Goal: Share content: Share content

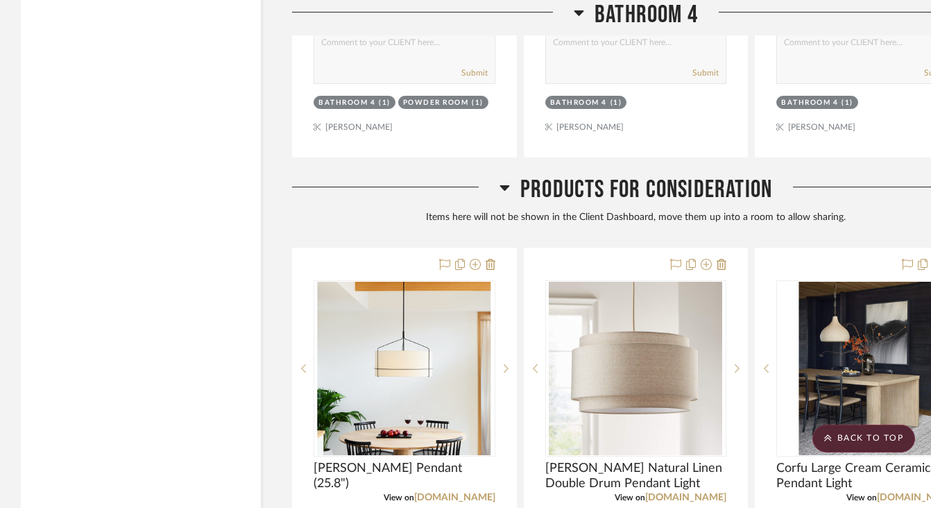
scroll to position [2941, 0]
click at [502, 189] on icon at bounding box center [505, 189] width 10 height 6
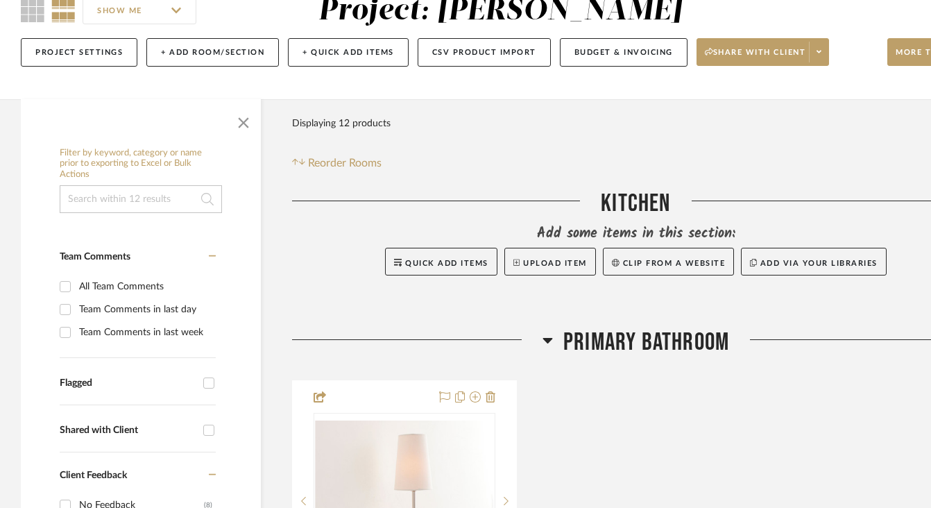
scroll to position [138, 0]
click at [548, 338] on icon at bounding box center [548, 340] width 10 height 6
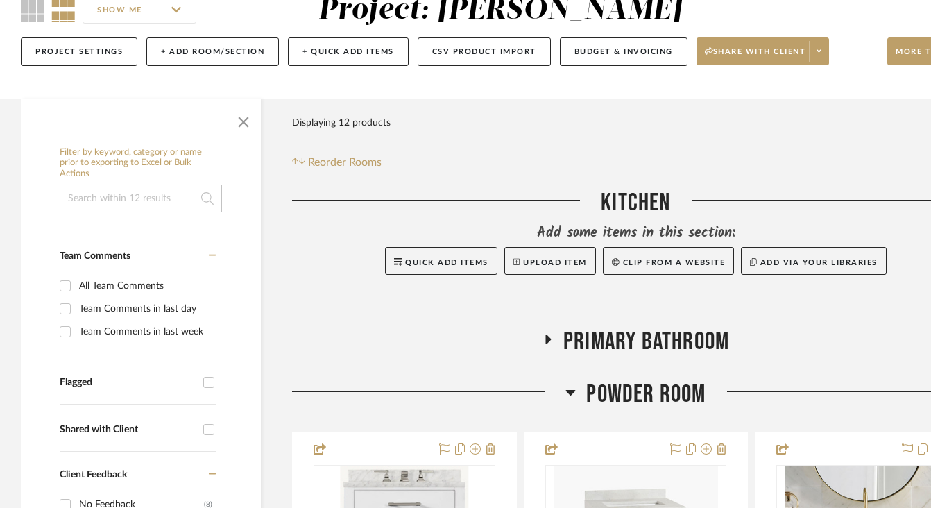
click at [611, 204] on div "Kitchen" at bounding box center [636, 205] width 688 height 35
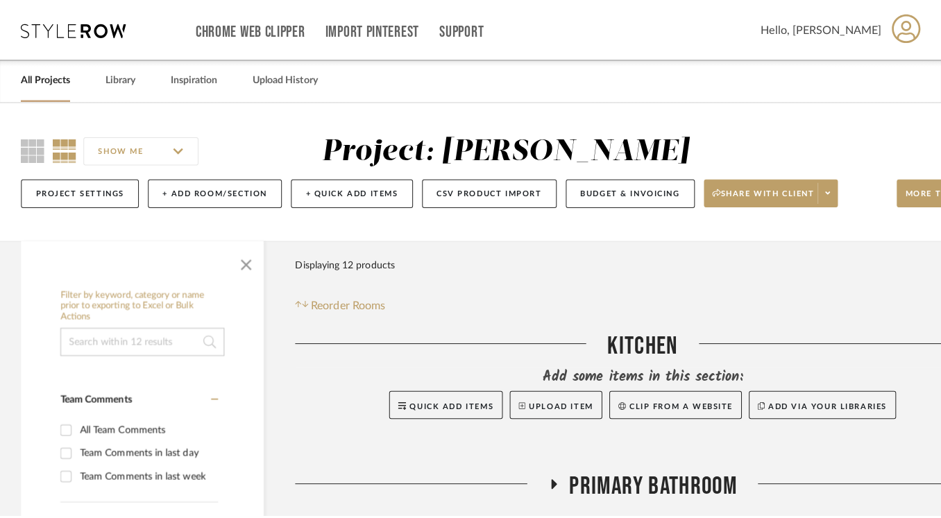
scroll to position [0, 0]
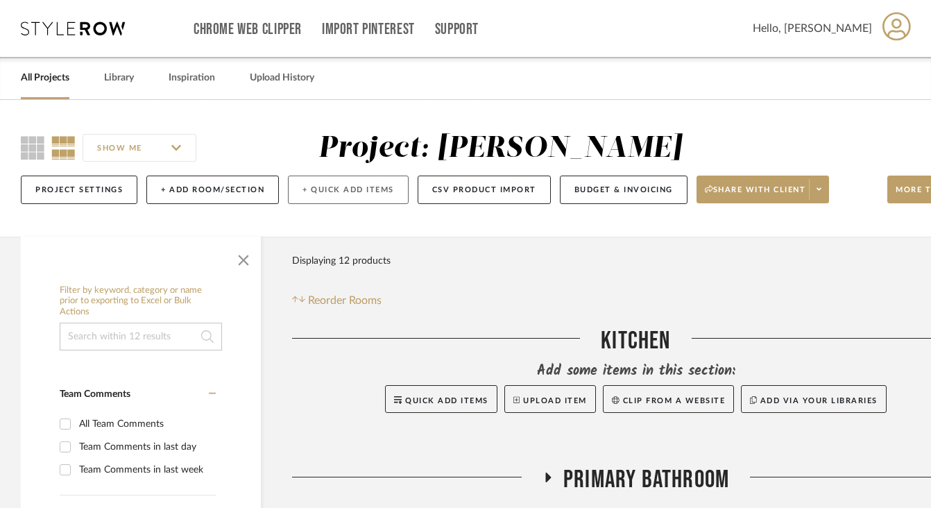
click at [315, 189] on button "+ Quick Add Items" at bounding box center [348, 190] width 121 height 28
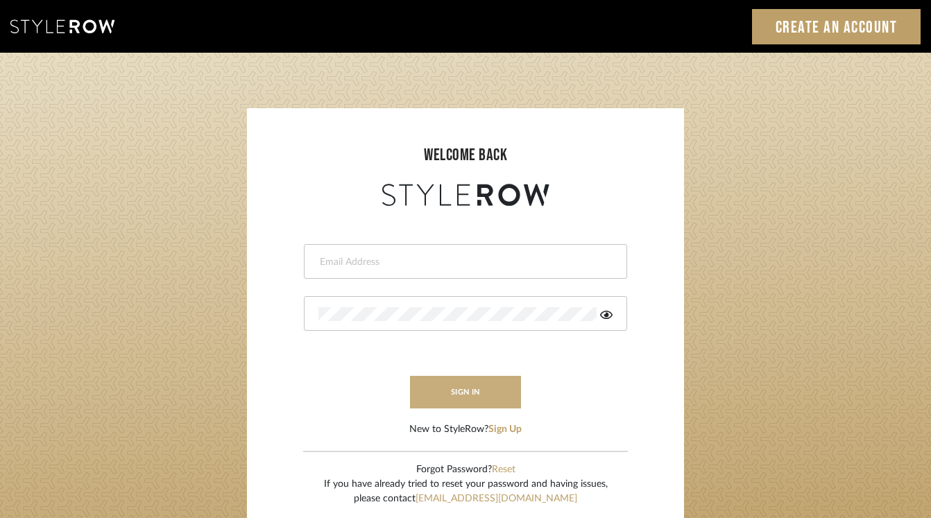
type input "leana@slocumhalldesign.com"
click at [489, 398] on button "sign in" at bounding box center [465, 392] width 111 height 33
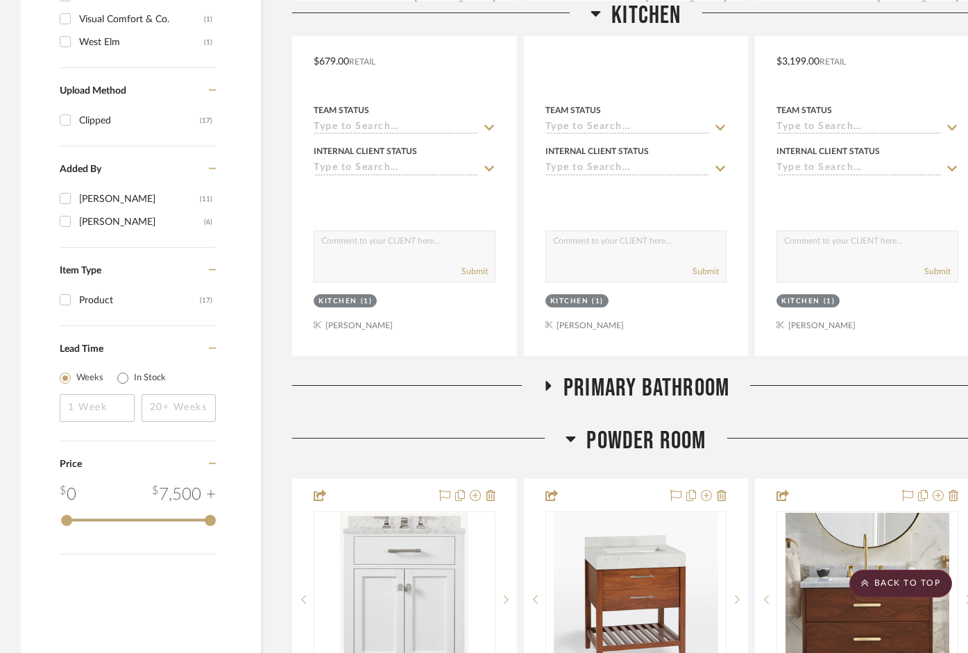
scroll to position [1248, 0]
click at [541, 380] on icon at bounding box center [547, 385] width 17 height 10
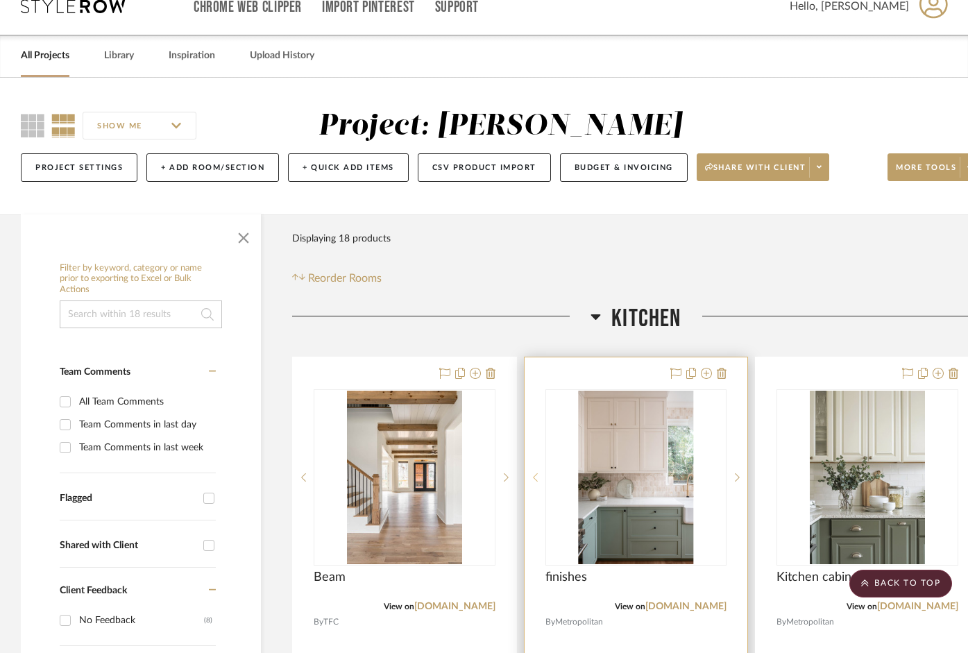
scroll to position [0, 0]
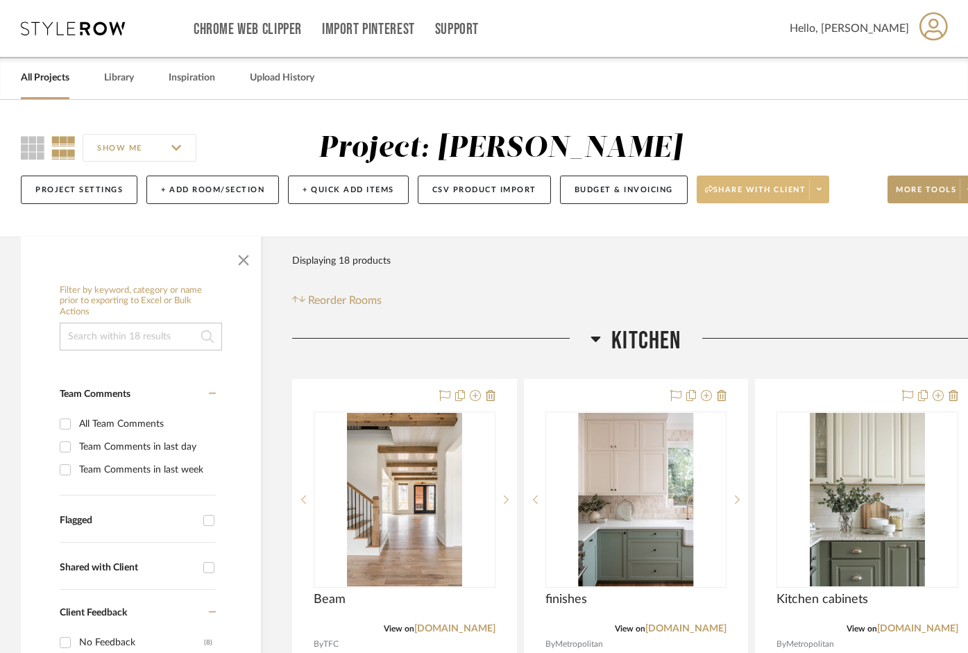
click at [768, 189] on span "Share with client" at bounding box center [755, 195] width 101 height 21
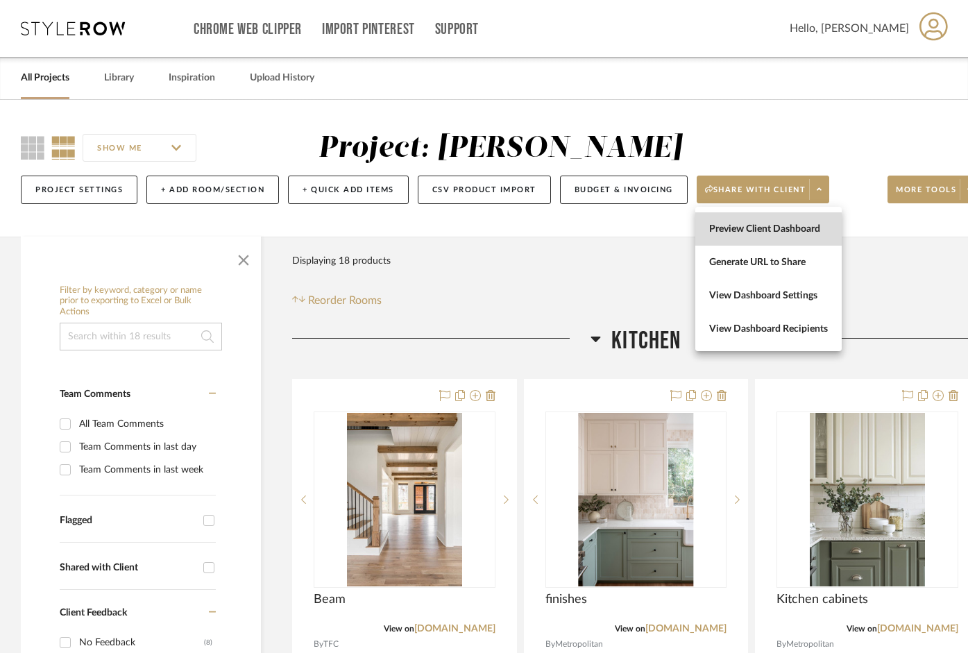
click at [717, 231] on span "Preview Client Dashboard" at bounding box center [768, 229] width 119 height 12
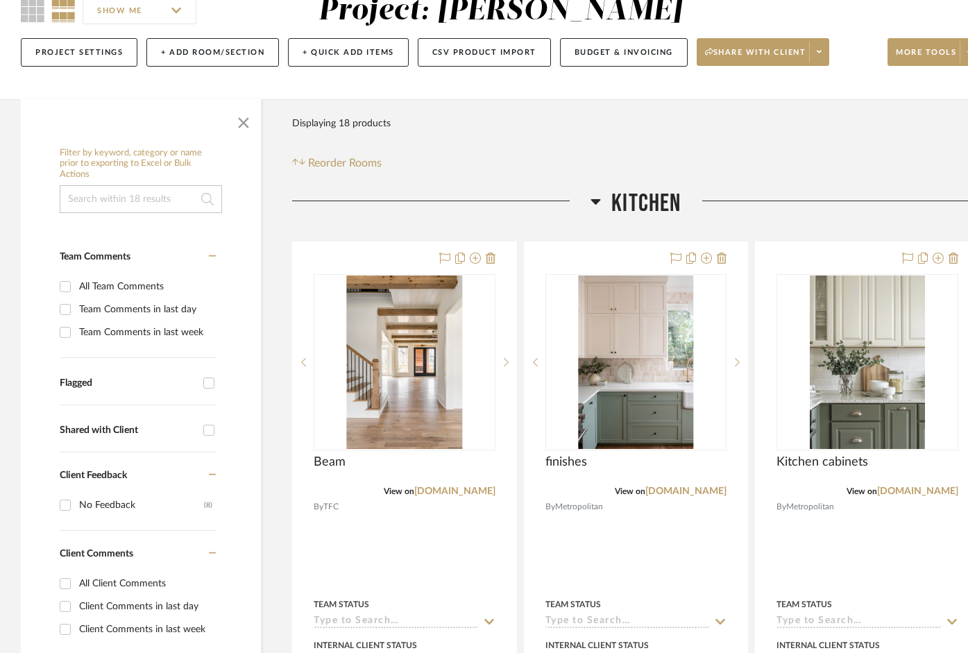
scroll to position [138, 0]
click at [65, 282] on input "All Team Comments" at bounding box center [65, 286] width 22 height 22
checkbox input "true"
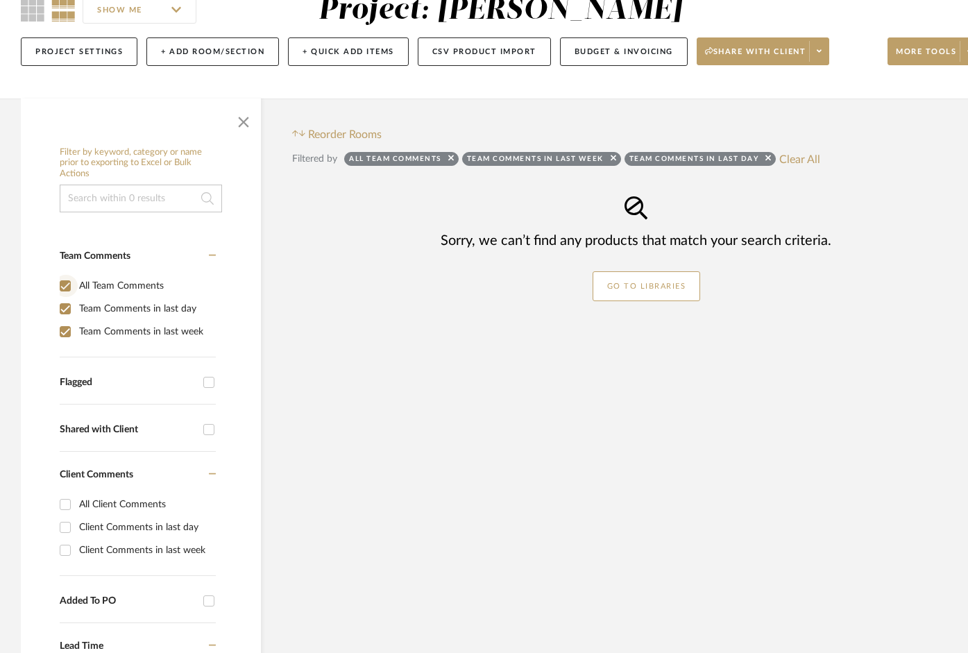
click at [67, 280] on input "All Team Comments" at bounding box center [65, 286] width 22 height 22
checkbox input "false"
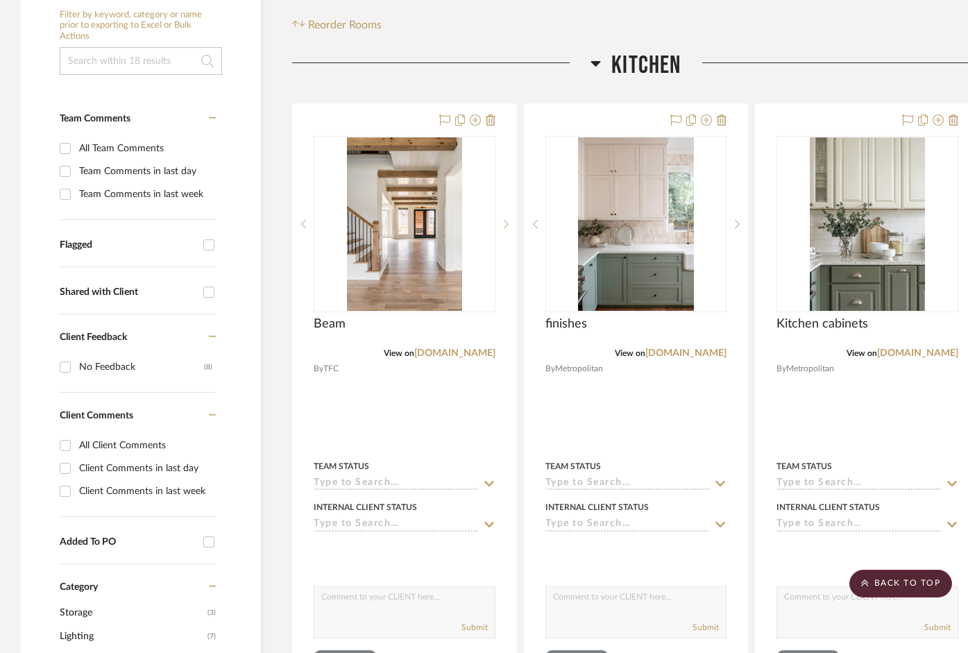
scroll to position [276, 0]
click at [205, 287] on input "Shared with Client" at bounding box center [209, 291] width 22 height 22
checkbox input "true"
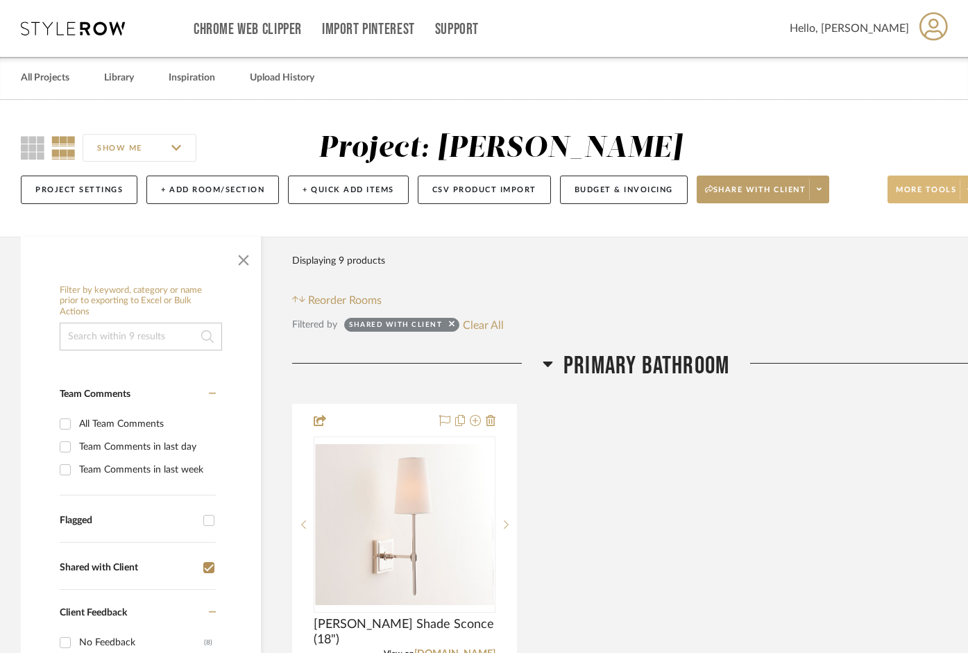
click at [921, 199] on span "More tools" at bounding box center [926, 195] width 60 height 21
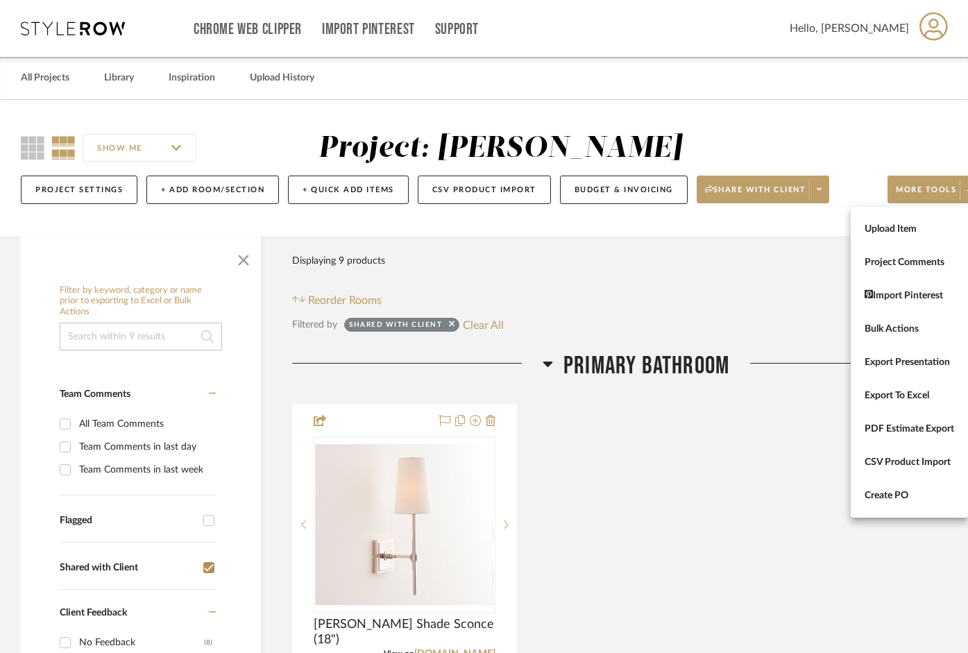
click at [863, 143] on div at bounding box center [484, 326] width 968 height 653
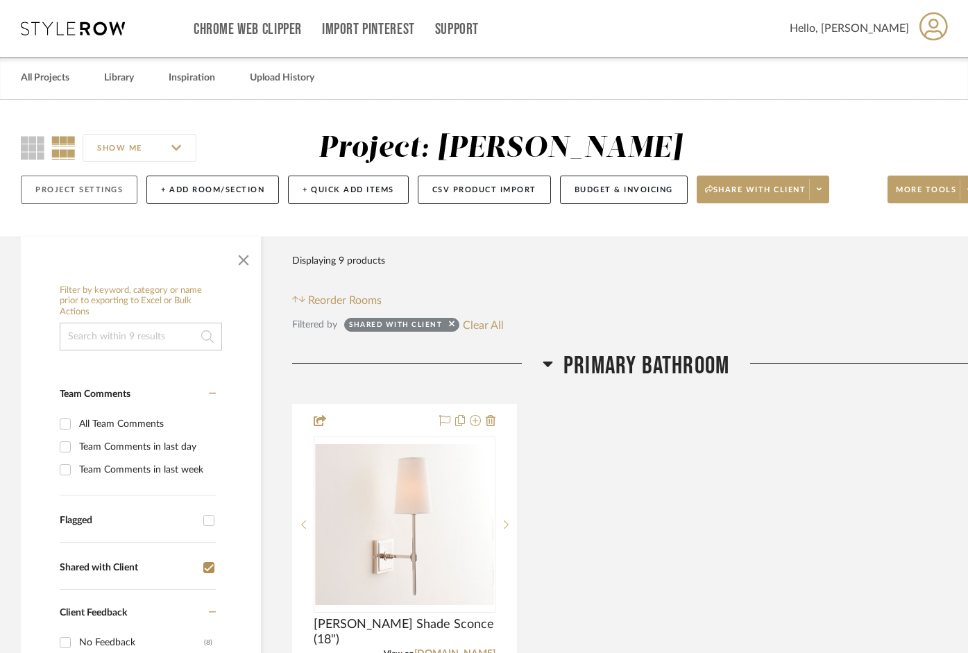
click at [51, 188] on button "Project Settings" at bounding box center [79, 190] width 117 height 28
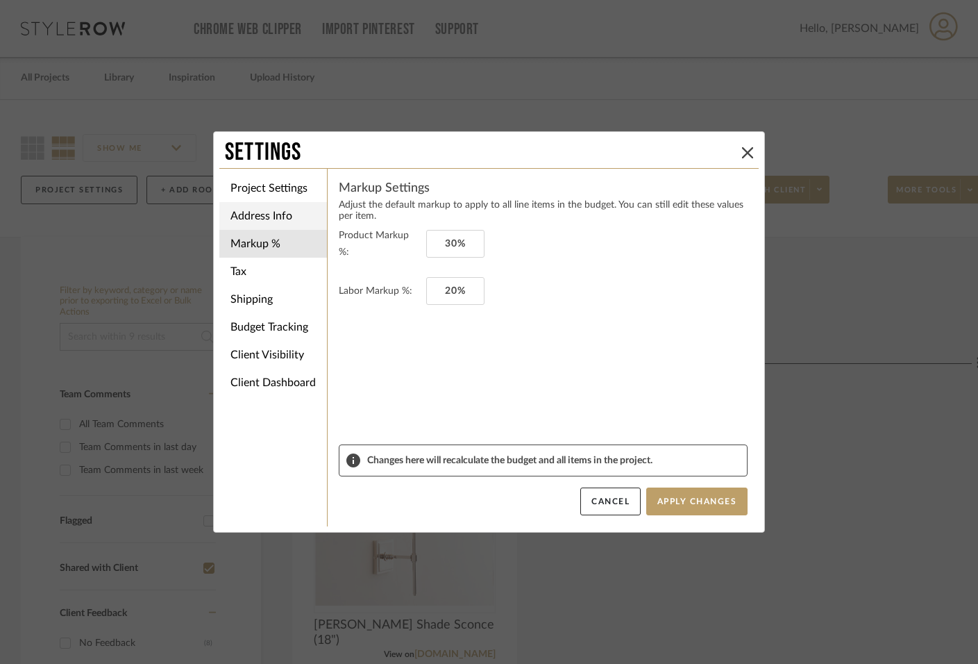
click at [262, 208] on li "Address Info" at bounding box center [273, 216] width 108 height 28
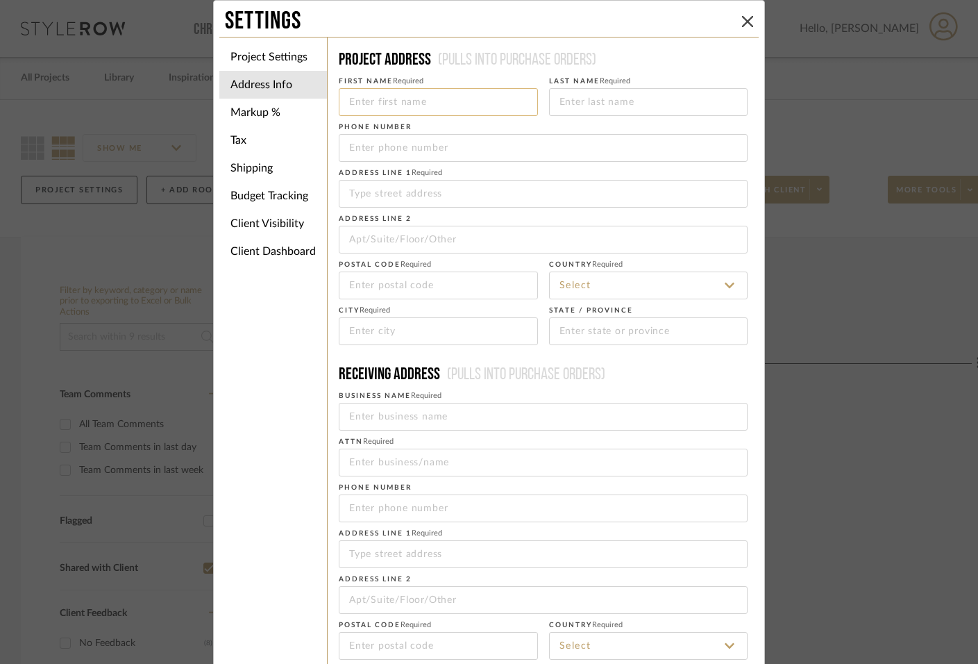
click at [407, 94] on input at bounding box center [438, 102] width 199 height 28
type input "Josh and Davina"
click at [602, 99] on input at bounding box center [648, 102] width 199 height 28
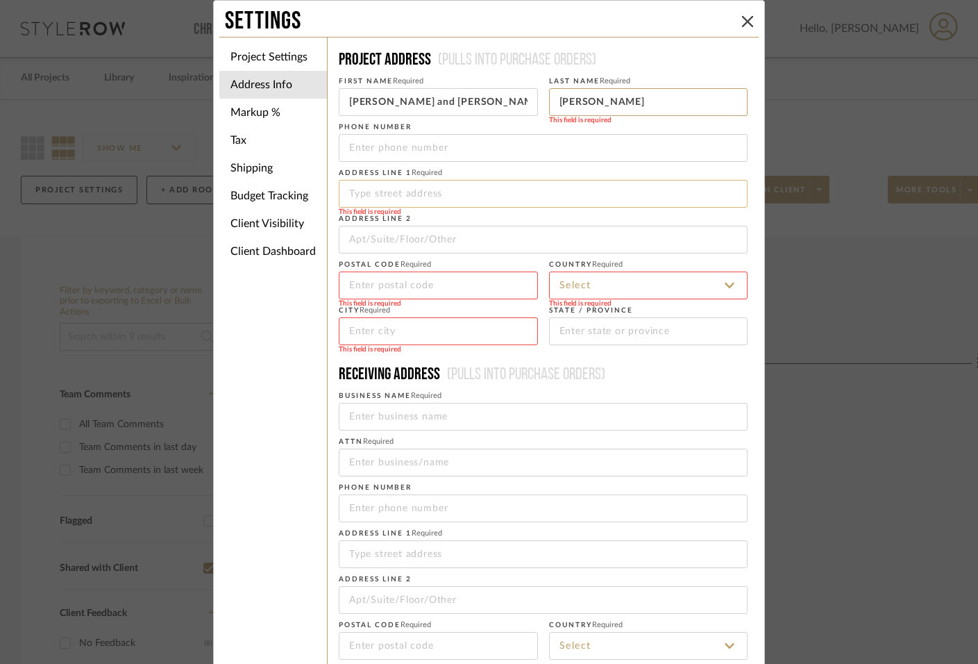
type input "[PERSON_NAME]"
click at [500, 188] on input at bounding box center [543, 194] width 409 height 28
type input "36 Robin Rd"
click at [458, 276] on input at bounding box center [438, 285] width 199 height 28
click at [893, 136] on div "Settings Project Settings Address Info Markup % Tax Shipping Budget Tracking Cl…" at bounding box center [489, 332] width 978 height 664
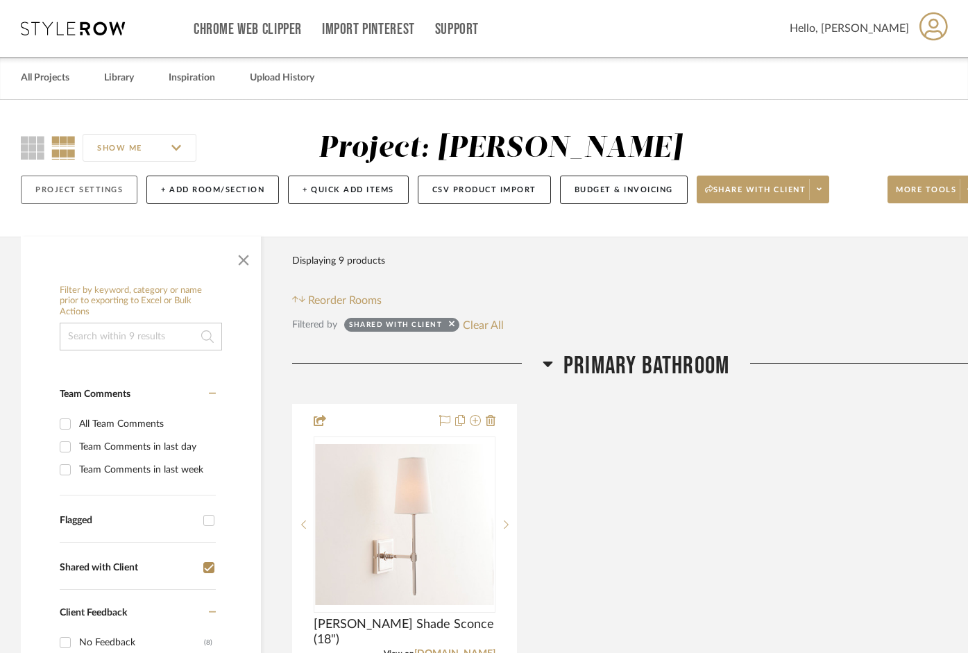
click at [69, 183] on button "Project Settings" at bounding box center [79, 190] width 117 height 28
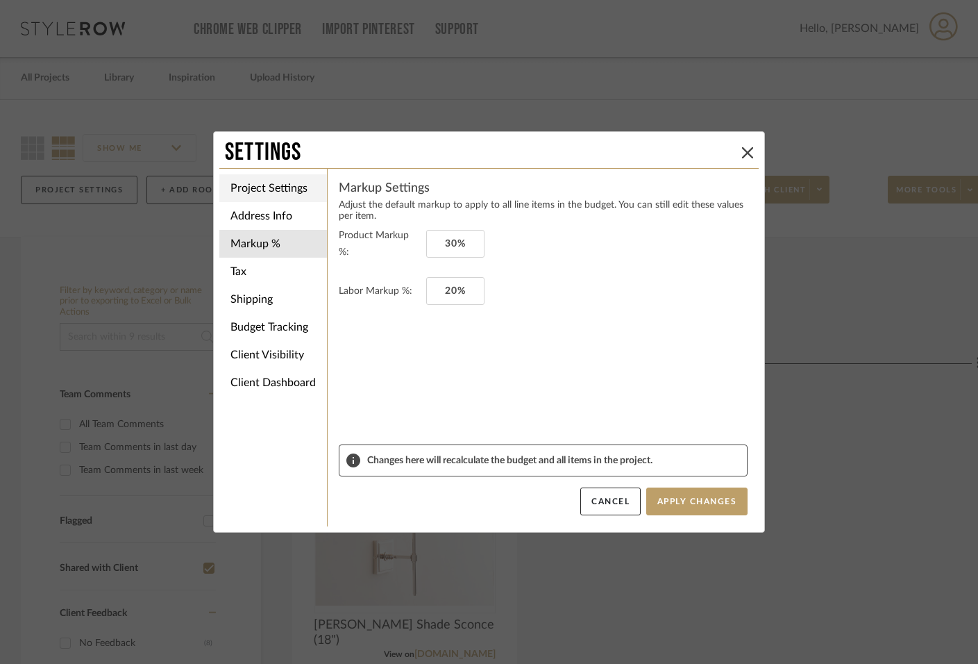
click at [293, 185] on li "Project Settings" at bounding box center [273, 188] width 108 height 28
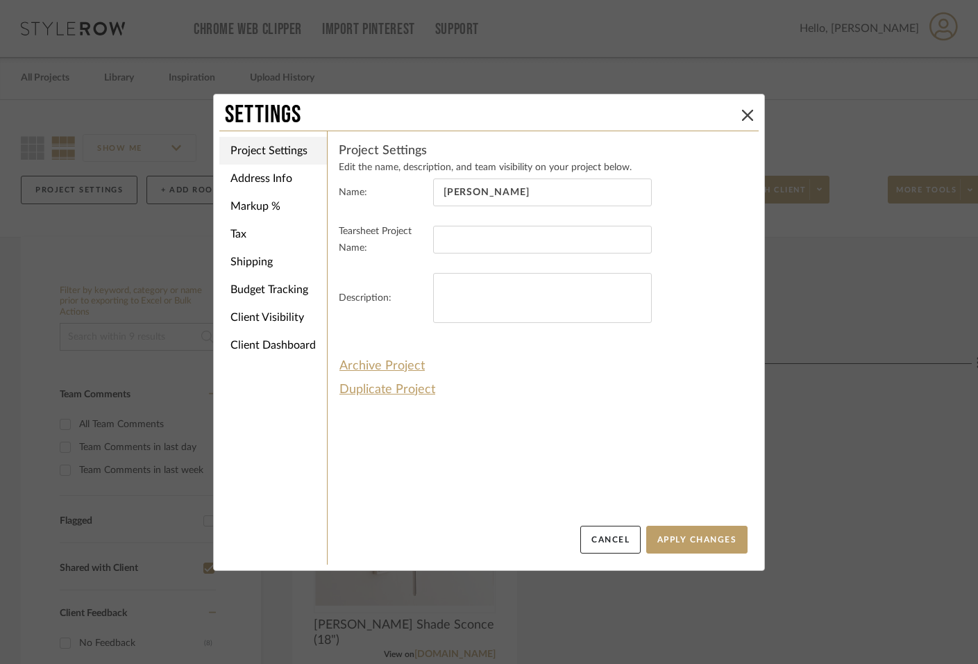
click at [269, 150] on li "Project Settings" at bounding box center [273, 151] width 108 height 28
click at [260, 153] on li "Project Settings" at bounding box center [273, 151] width 108 height 28
click at [680, 518] on button "Apply Changes" at bounding box center [696, 539] width 101 height 28
drag, startPoint x: 583, startPoint y: 81, endPoint x: 324, endPoint y: 29, distance: 264.1
click at [324, 29] on div "Settings Project Settings Address Info Markup % Tax Shipping Budget Tracking Cl…" at bounding box center [489, 332] width 978 height 664
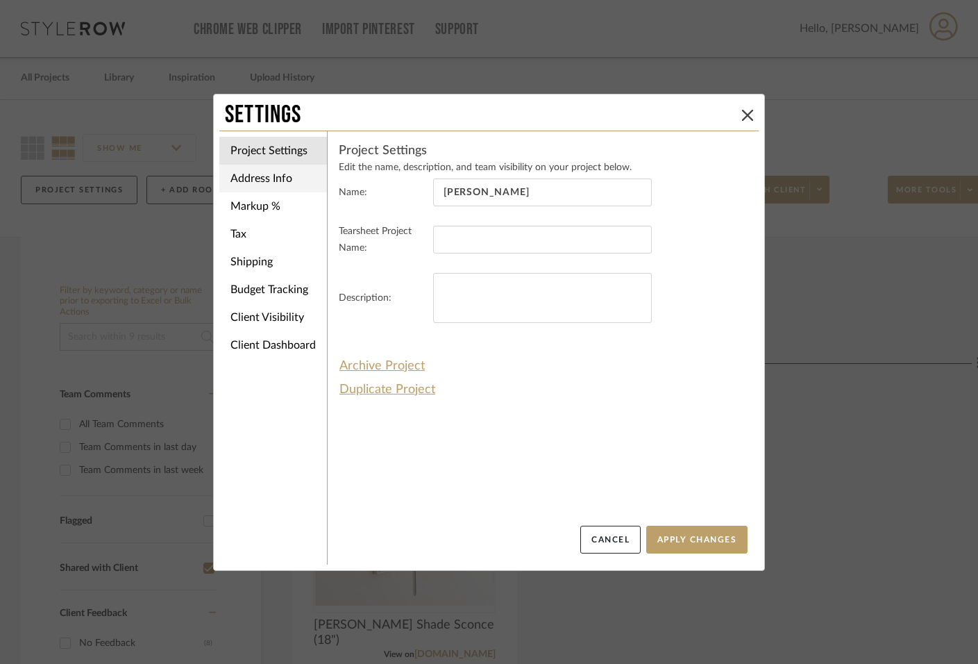
click at [266, 178] on li "Address Info" at bounding box center [273, 178] width 108 height 28
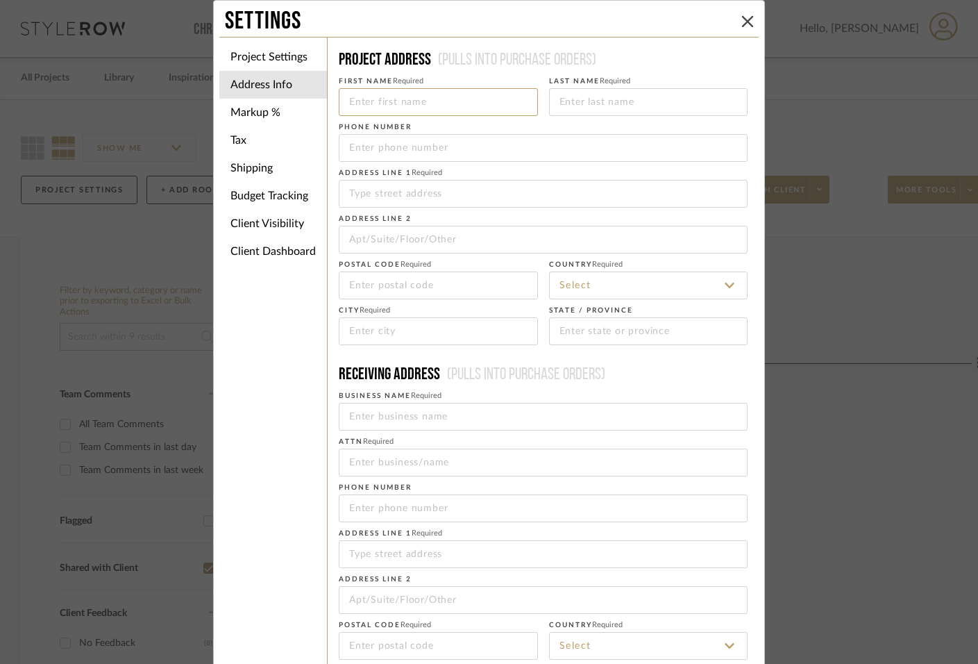
drag, startPoint x: 500, startPoint y: 96, endPoint x: 495, endPoint y: 87, distance: 10.9
click at [495, 87] on fieldset "First Name Required" at bounding box center [438, 93] width 199 height 44
type input "Josh and Davina"
type input "[PERSON_NAME]"
type input "36 Robin Rd"
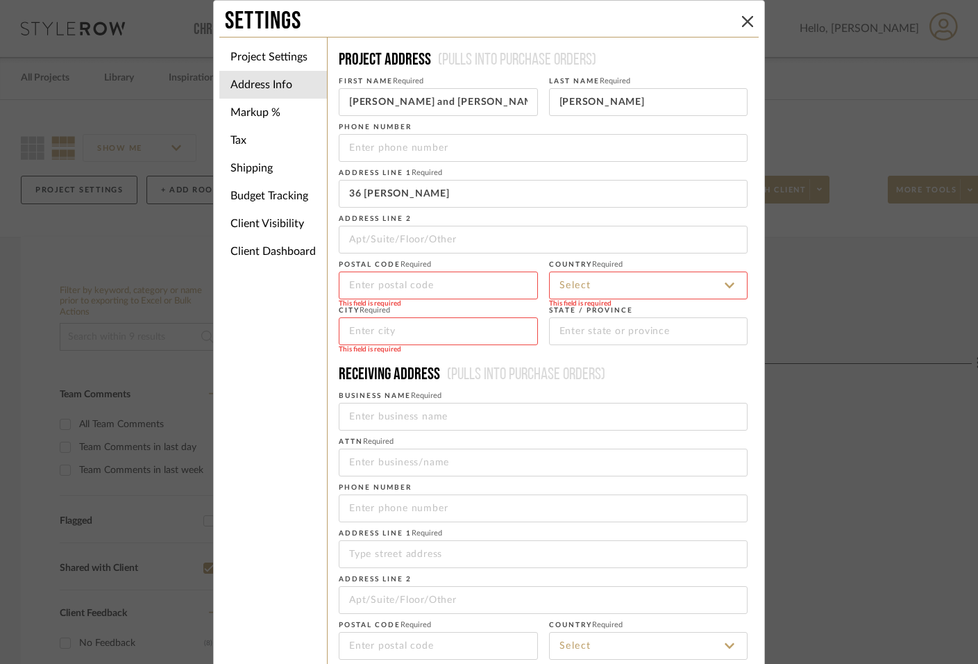
click at [604, 280] on input at bounding box center [648, 285] width 199 height 28
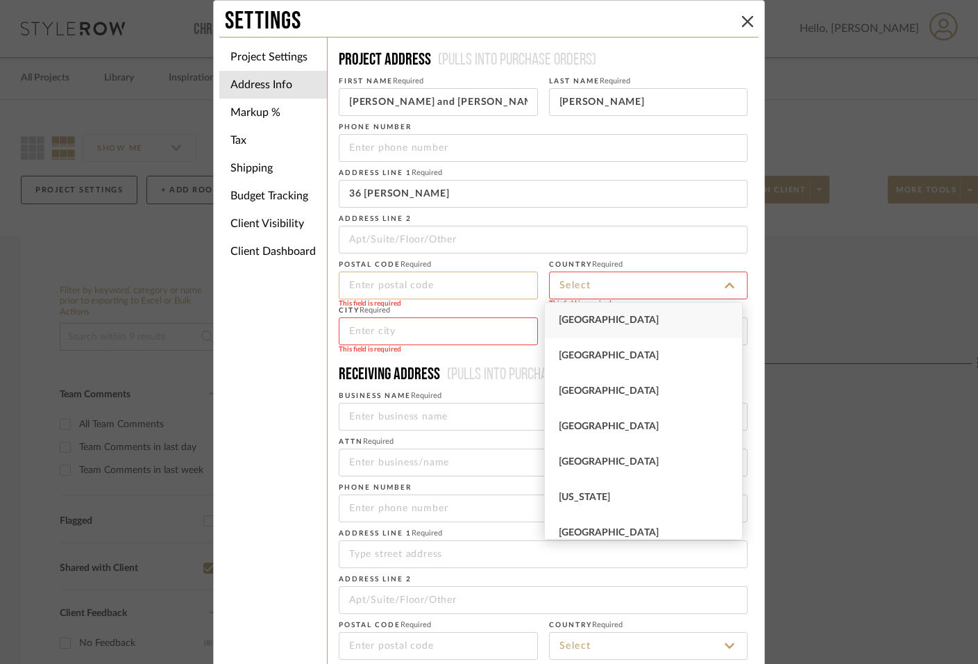
click at [412, 282] on input at bounding box center [438, 285] width 199 height 28
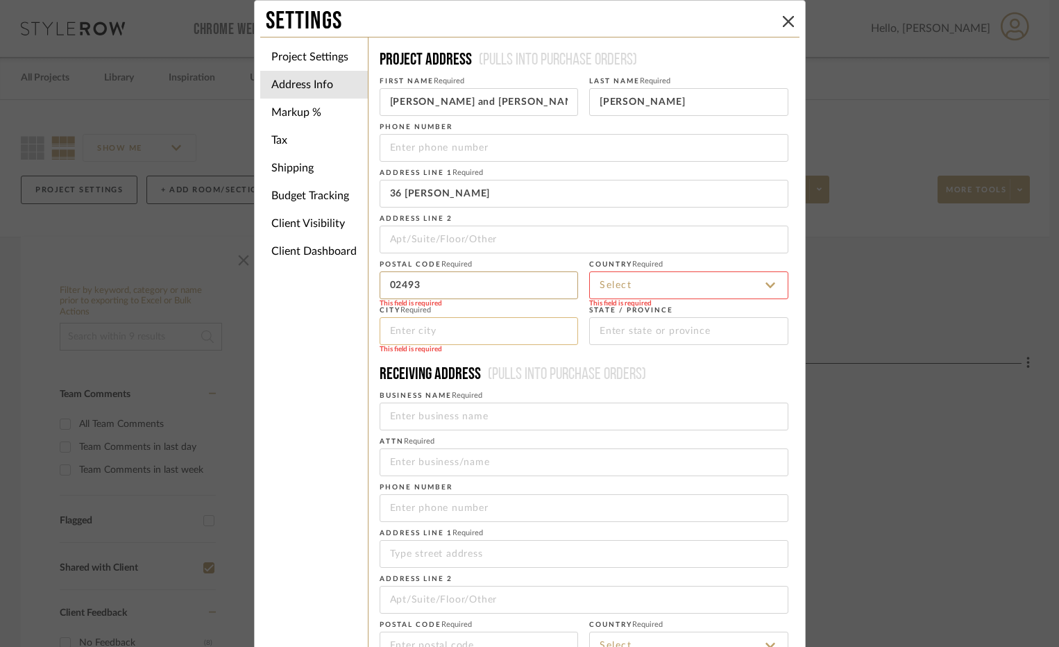
type input "02493"
click at [491, 322] on input at bounding box center [479, 331] width 199 height 28
type input "Weston"
click at [655, 331] on input at bounding box center [688, 331] width 199 height 28
click at [639, 337] on input "MA" at bounding box center [688, 331] width 199 height 28
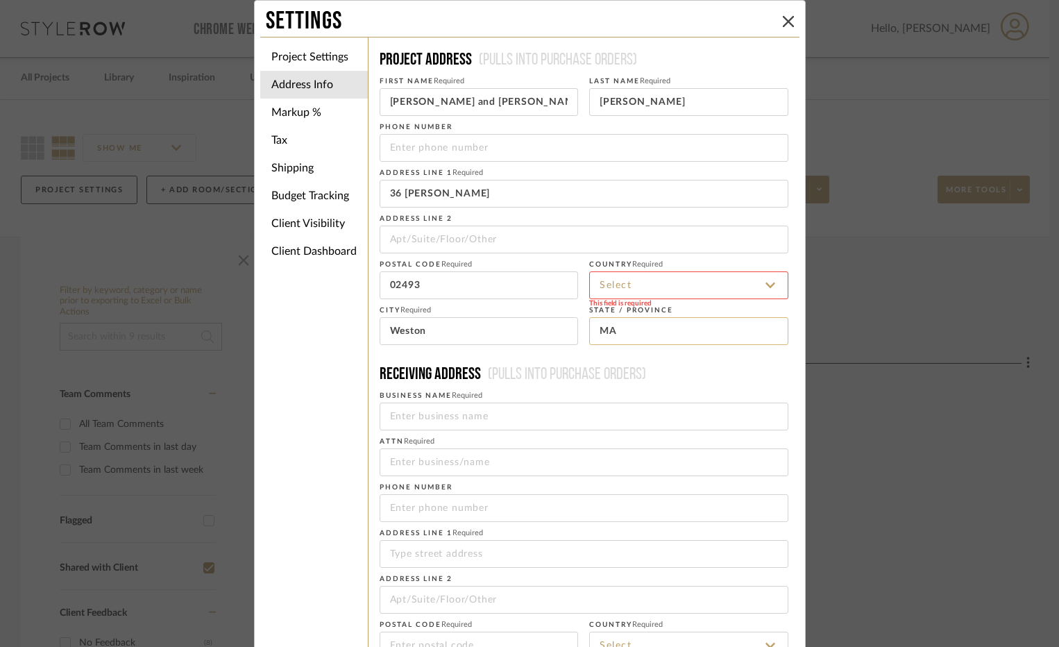
type input "MA"
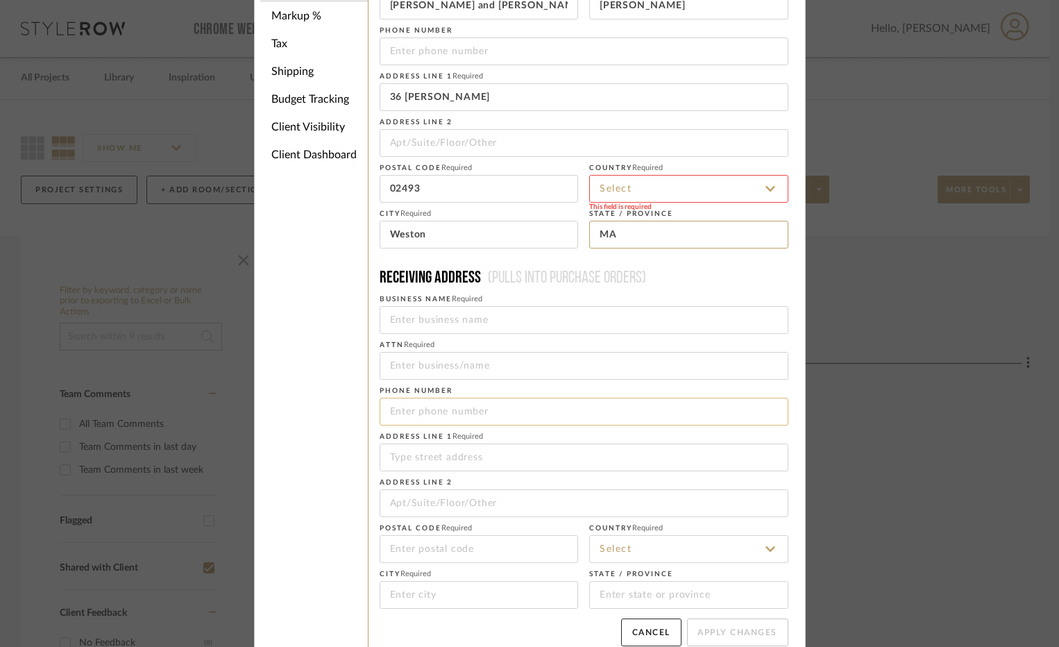
scroll to position [113, 0]
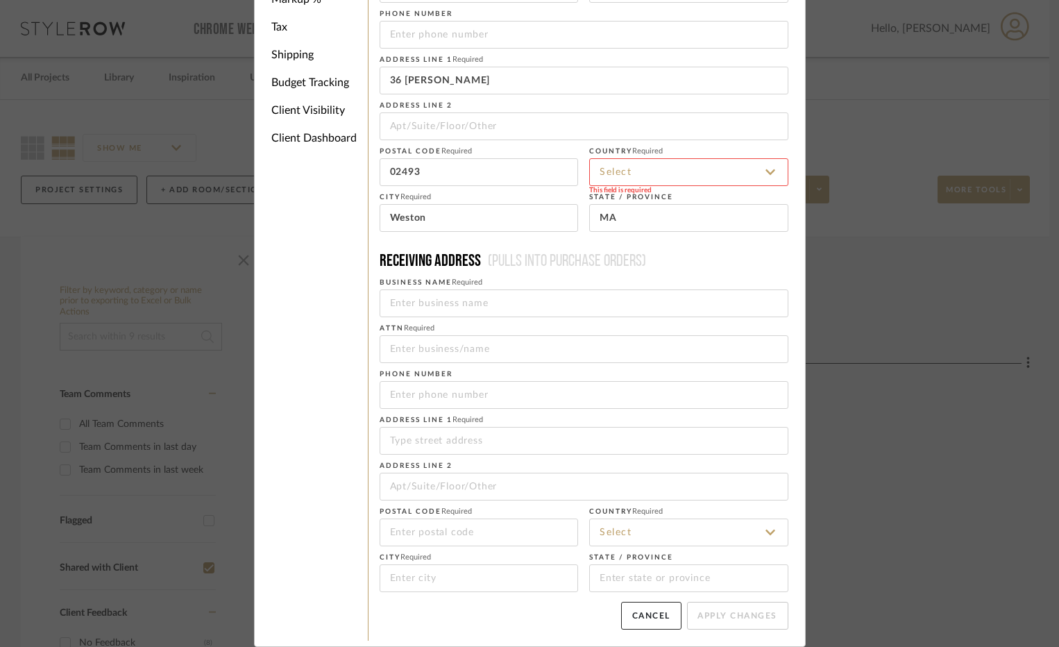
click at [305, 484] on div "Project Settings Address Info Markup % Tax Shipping Budget Tracking Client Visi…" at bounding box center [529, 282] width 539 height 717
click at [710, 166] on input at bounding box center [688, 172] width 199 height 28
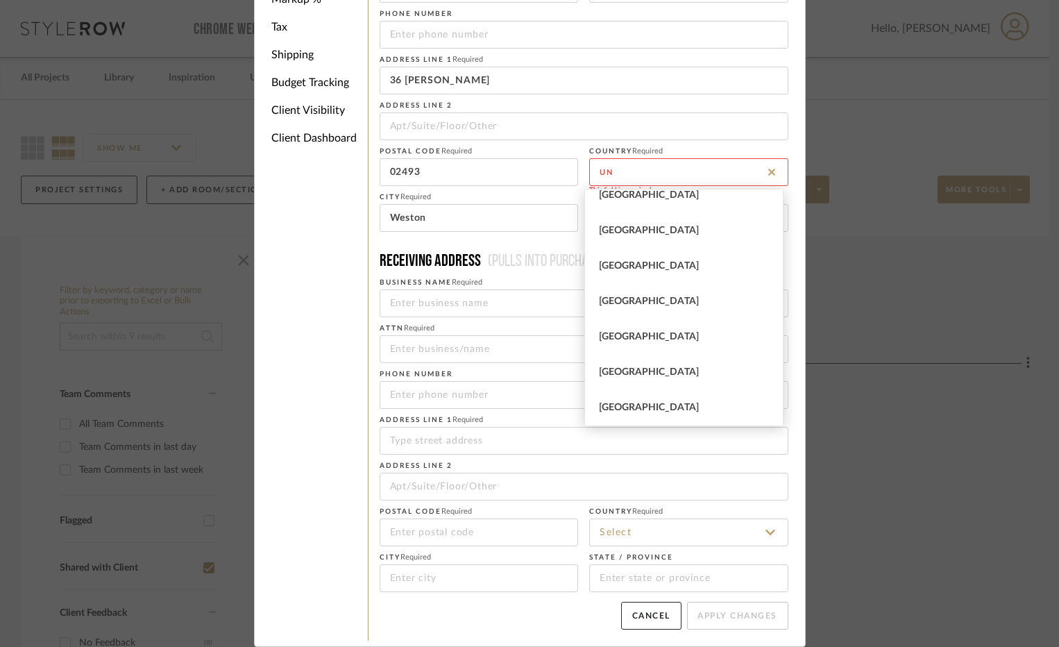
scroll to position [0, 0]
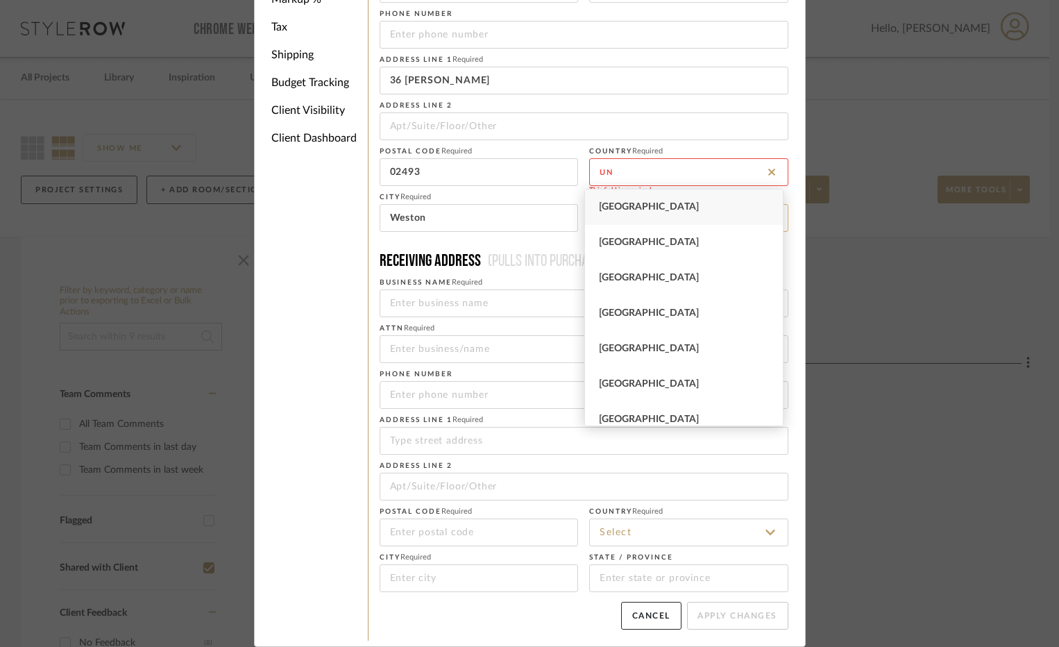
click at [643, 207] on span "United States" at bounding box center [649, 207] width 100 height 10
type input "United States"
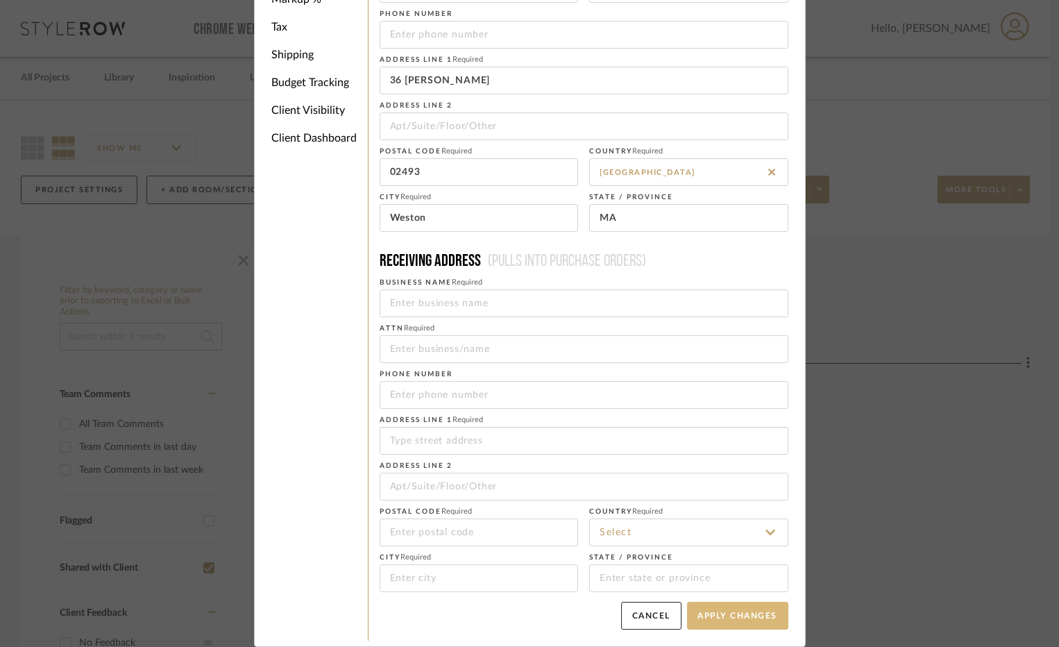
click at [713, 518] on button "Apply Changes" at bounding box center [737, 616] width 101 height 28
click at [294, 109] on li "Client Visibility" at bounding box center [314, 110] width 108 height 28
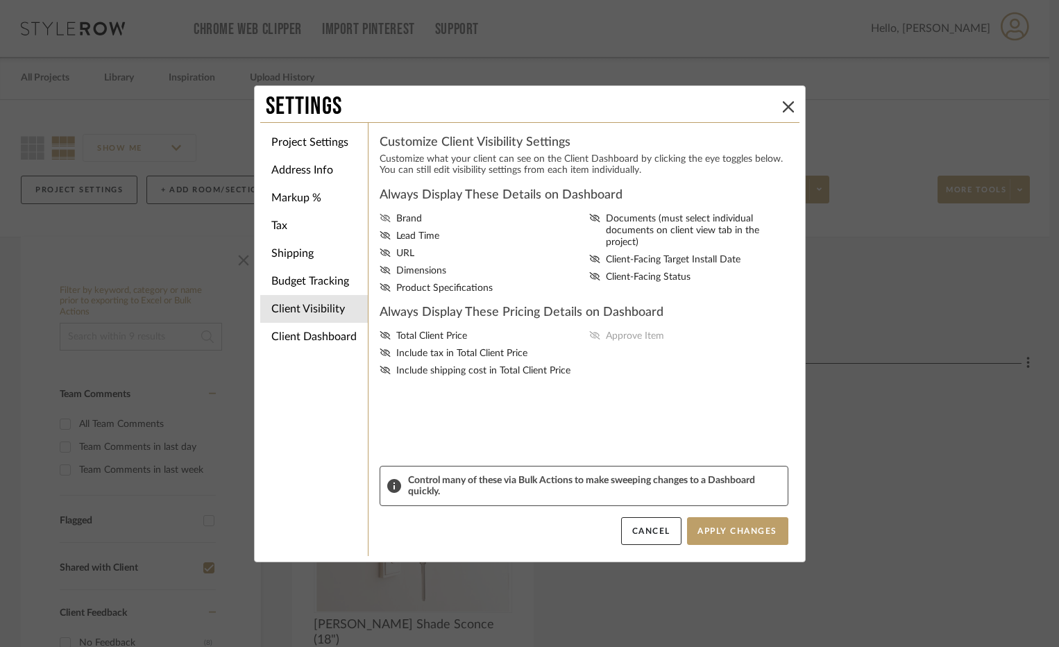
click at [382, 223] on fa-icon at bounding box center [385, 219] width 11 height 12
click at [0, 0] on input "Brand" at bounding box center [0, 0] width 0 height 0
click at [380, 237] on icon at bounding box center [385, 235] width 10 height 8
click at [0, 0] on input "Lead Time" at bounding box center [0, 0] width 0 height 0
click at [380, 258] on fa-icon at bounding box center [385, 254] width 11 height 12
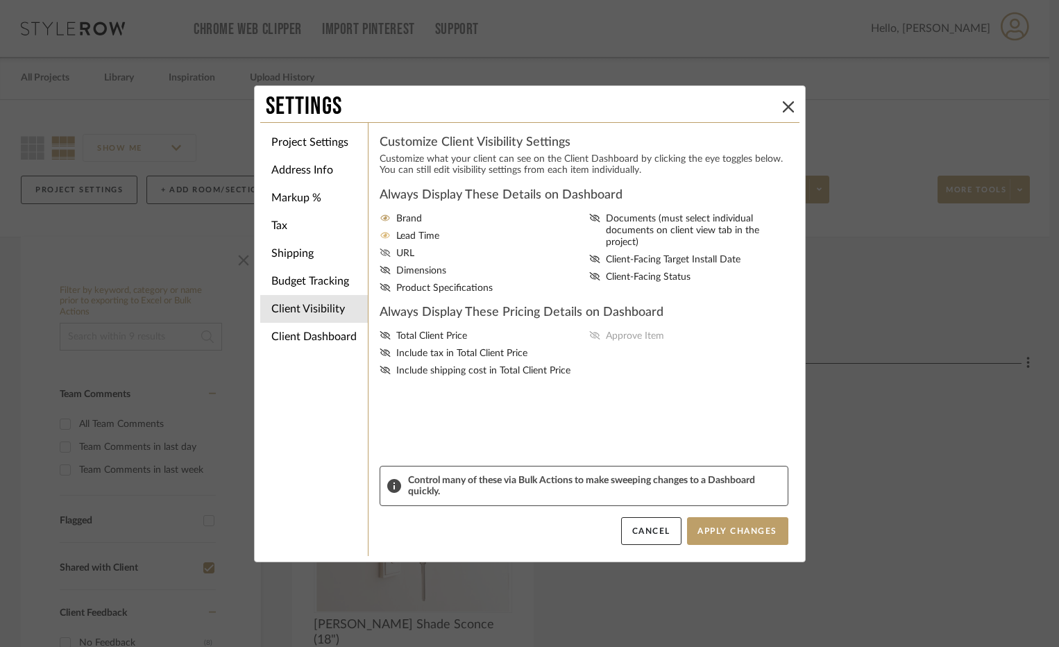
click at [0, 0] on input "URL" at bounding box center [0, 0] width 0 height 0
click at [381, 270] on icon at bounding box center [385, 270] width 11 height 8
click at [0, 0] on input "Dimensions" at bounding box center [0, 0] width 0 height 0
click at [381, 286] on icon at bounding box center [385, 287] width 11 height 8
click at [0, 0] on input "Product Specifications" at bounding box center [0, 0] width 0 height 0
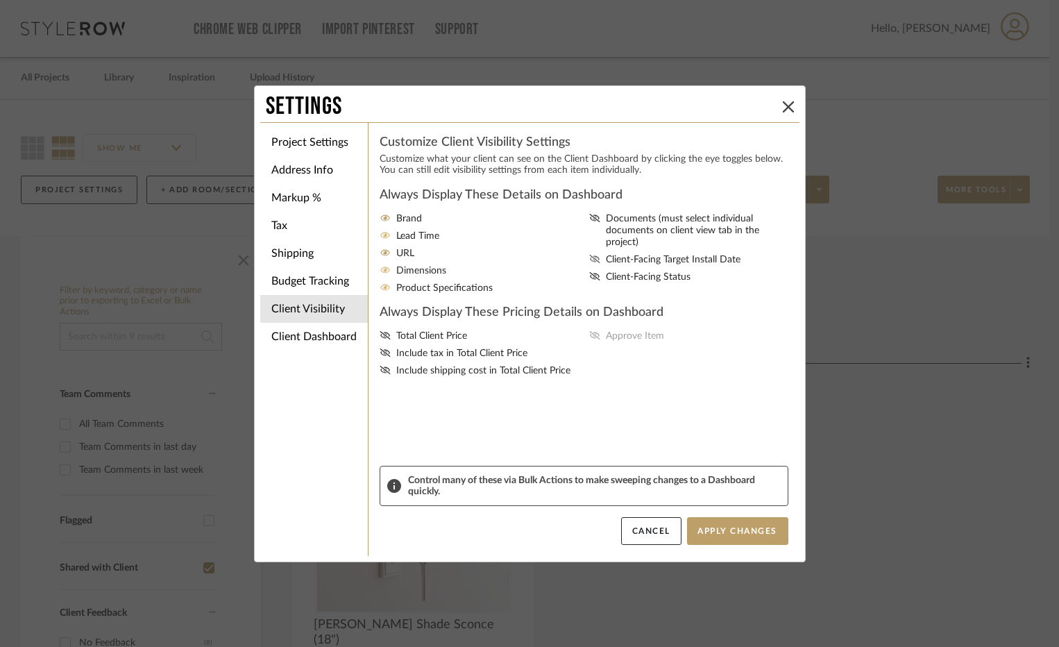
click at [589, 255] on icon at bounding box center [594, 259] width 11 height 8
click at [0, 0] on input "Client-Facing Target Install Date" at bounding box center [0, 0] width 0 height 0
click at [591, 272] on icon at bounding box center [594, 276] width 11 height 8
click at [0, 0] on input "Client-Facing Status" at bounding box center [0, 0] width 0 height 0
click at [381, 341] on fa-icon at bounding box center [385, 336] width 11 height 12
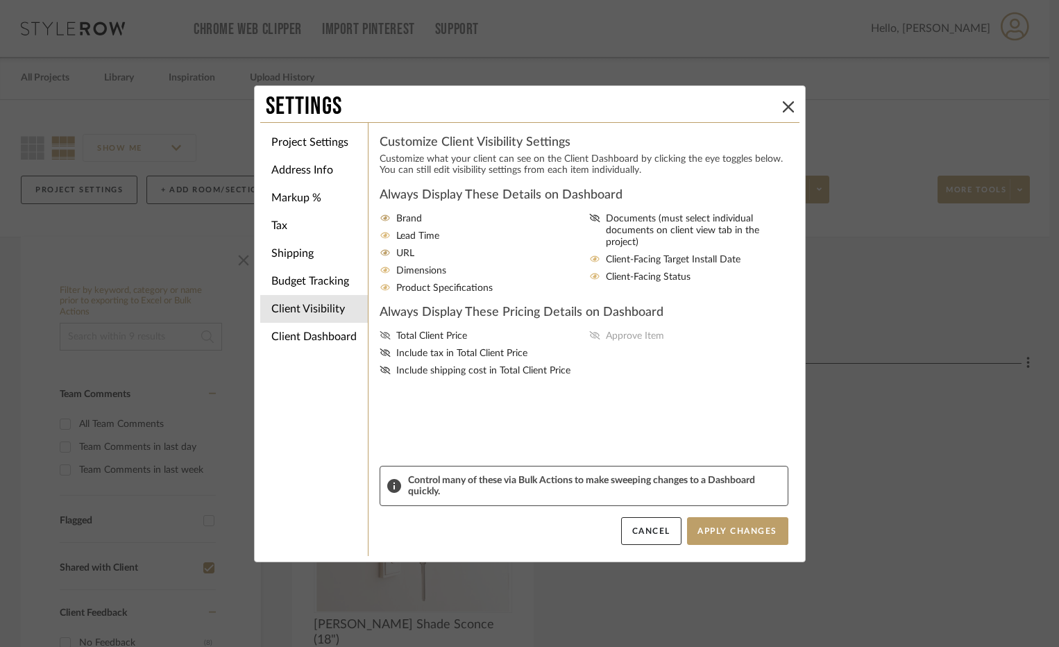
click at [0, 0] on input "Total Client Price" at bounding box center [0, 0] width 0 height 0
click at [383, 356] on icon at bounding box center [385, 352] width 11 height 8
click at [0, 0] on input "Include tax in Total Client Price" at bounding box center [0, 0] width 0 height 0
click at [380, 370] on icon at bounding box center [385, 370] width 11 height 8
click at [0, 0] on input "Include shipping cost in Total Client Price" at bounding box center [0, 0] width 0 height 0
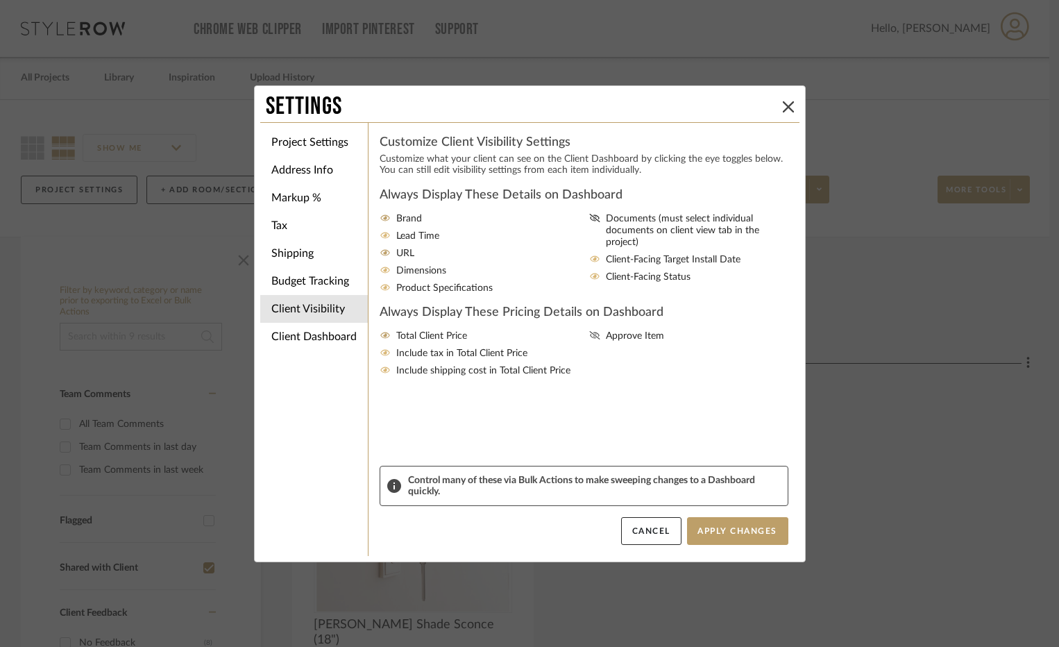
click at [594, 338] on icon at bounding box center [594, 335] width 11 height 8
click at [0, 0] on input "Approve Item" at bounding box center [0, 0] width 0 height 0
click at [727, 518] on button "Apply Changes" at bounding box center [737, 531] width 101 height 28
click at [328, 341] on li "Client Dashboard" at bounding box center [314, 337] width 108 height 28
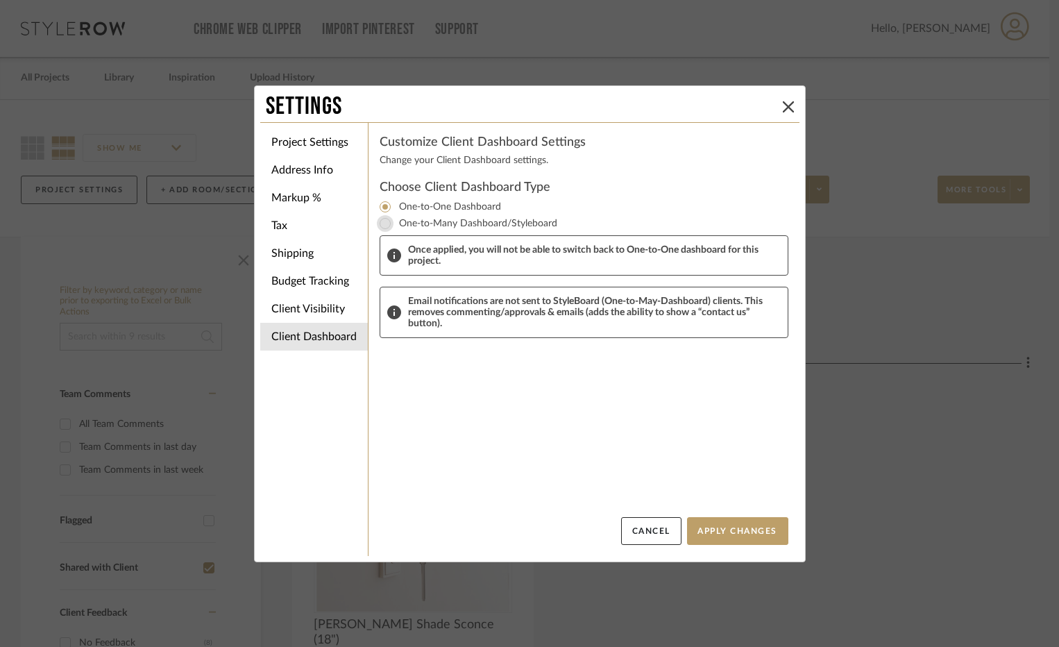
click at [383, 221] on input "One-to-Many Dashboard/Styleboard" at bounding box center [385, 223] width 17 height 17
radio input "true"
click at [387, 206] on input "One-to-One Dashboard" at bounding box center [385, 207] width 17 height 17
radio input "true"
click at [724, 518] on button "Apply Changes" at bounding box center [737, 531] width 101 height 28
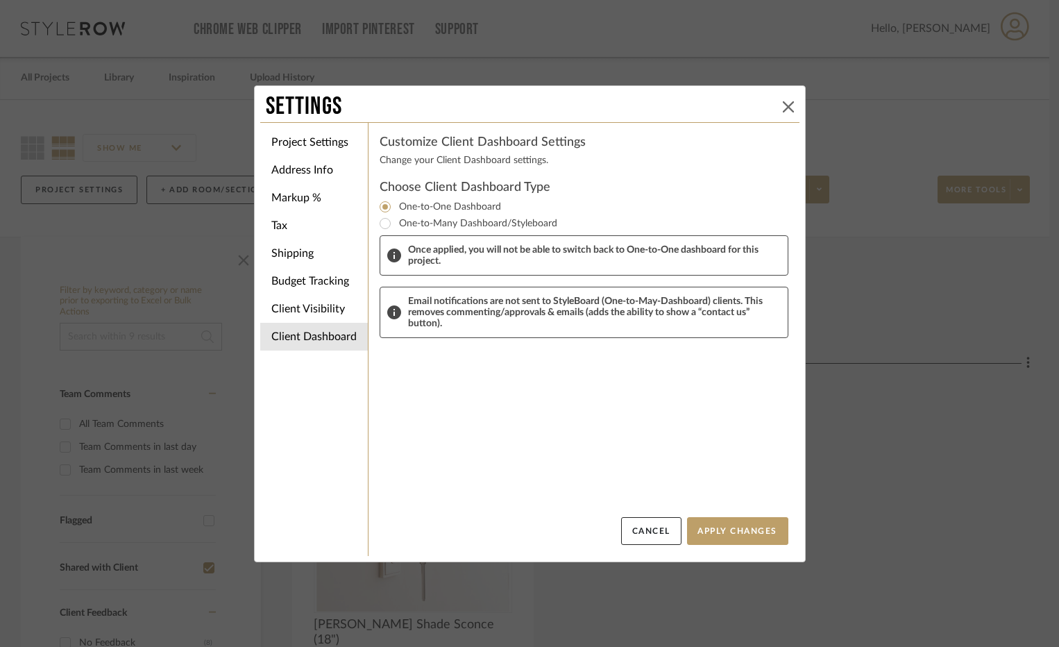
click at [783, 102] on icon at bounding box center [788, 106] width 11 height 11
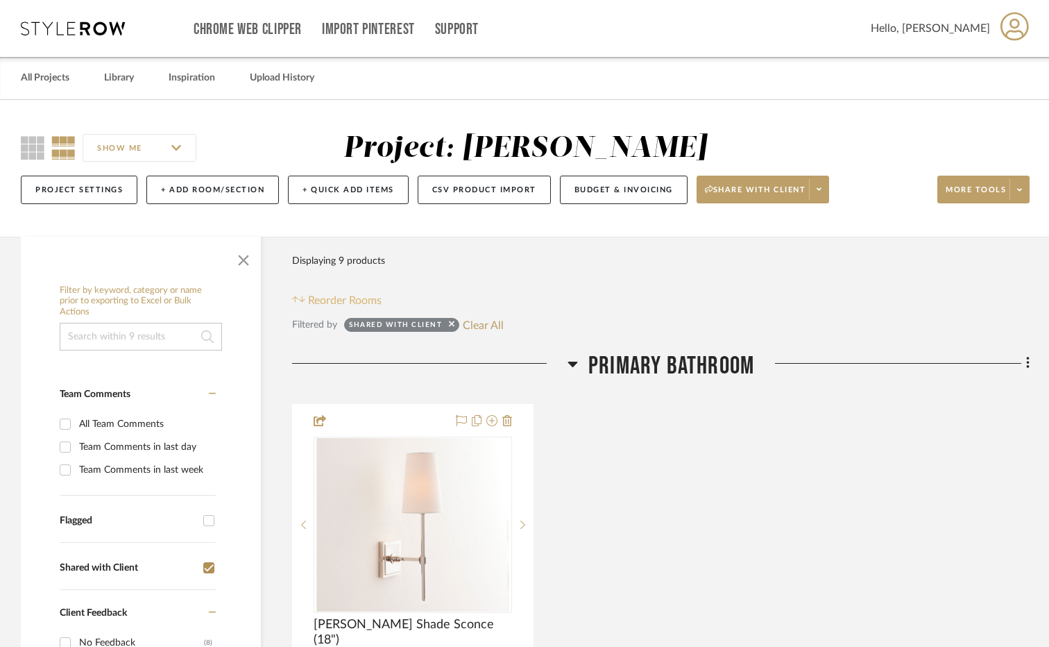
click at [302, 294] on button "Reorder Rooms" at bounding box center [337, 300] width 90 height 17
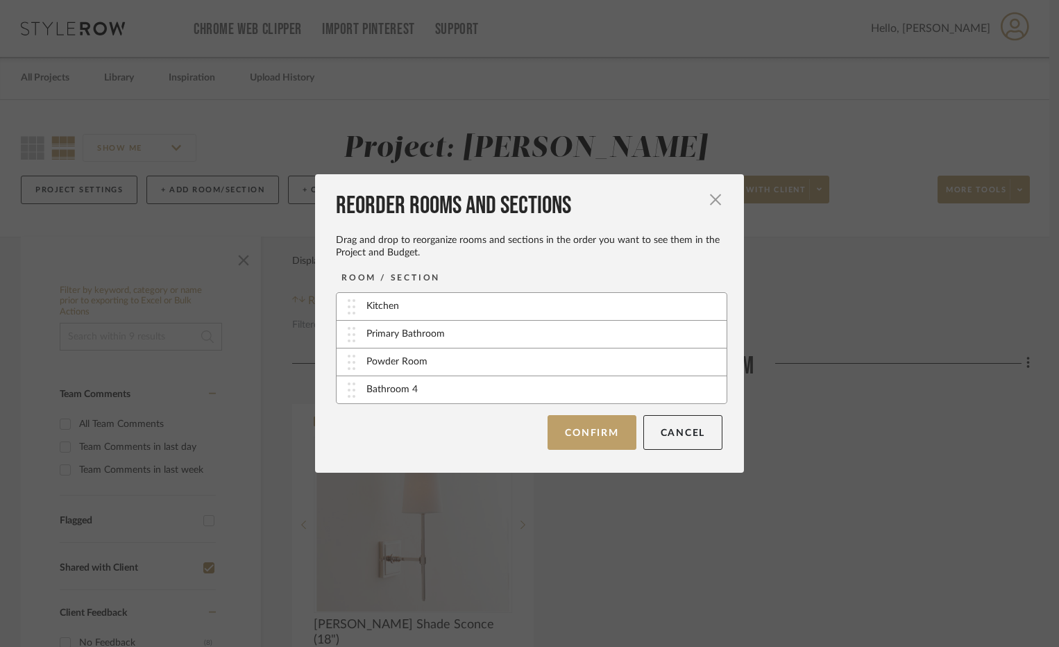
click at [407, 306] on div "Kitchen" at bounding box center [532, 307] width 390 height 28
click at [670, 427] on button "Cancel" at bounding box center [683, 432] width 80 height 35
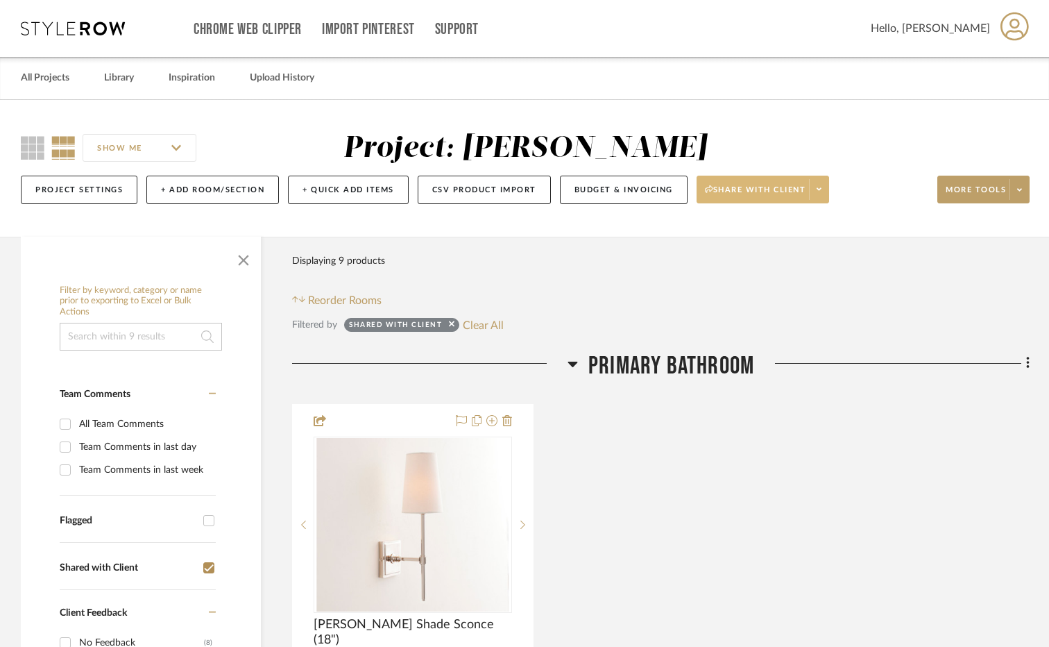
click at [752, 189] on span "Share with client" at bounding box center [755, 195] width 101 height 21
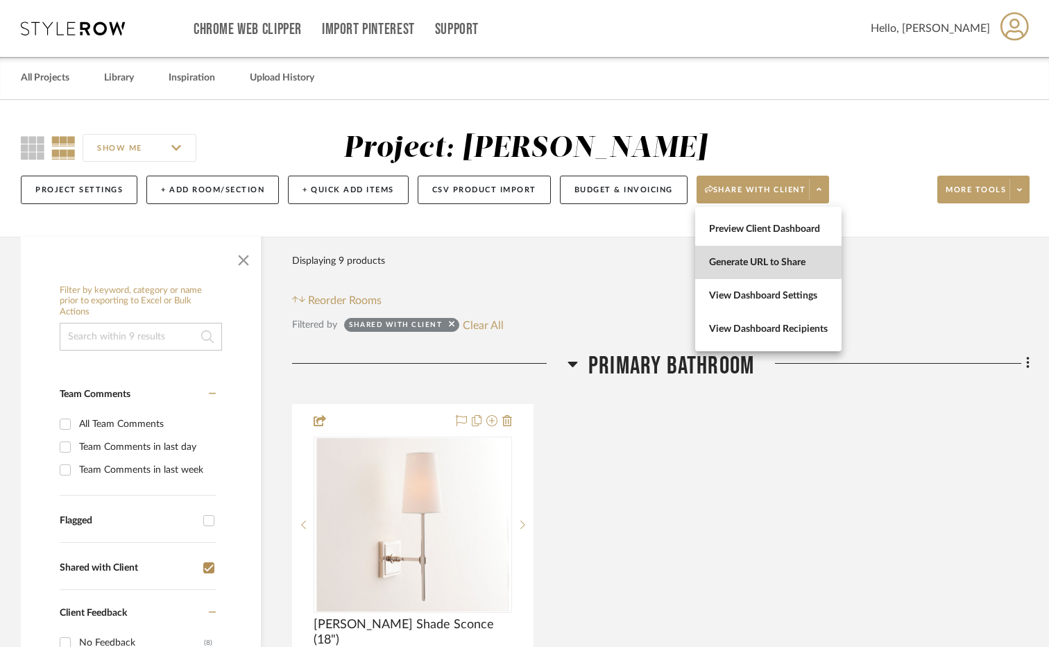
click at [734, 260] on span "Generate URL to Share" at bounding box center [768, 263] width 119 height 12
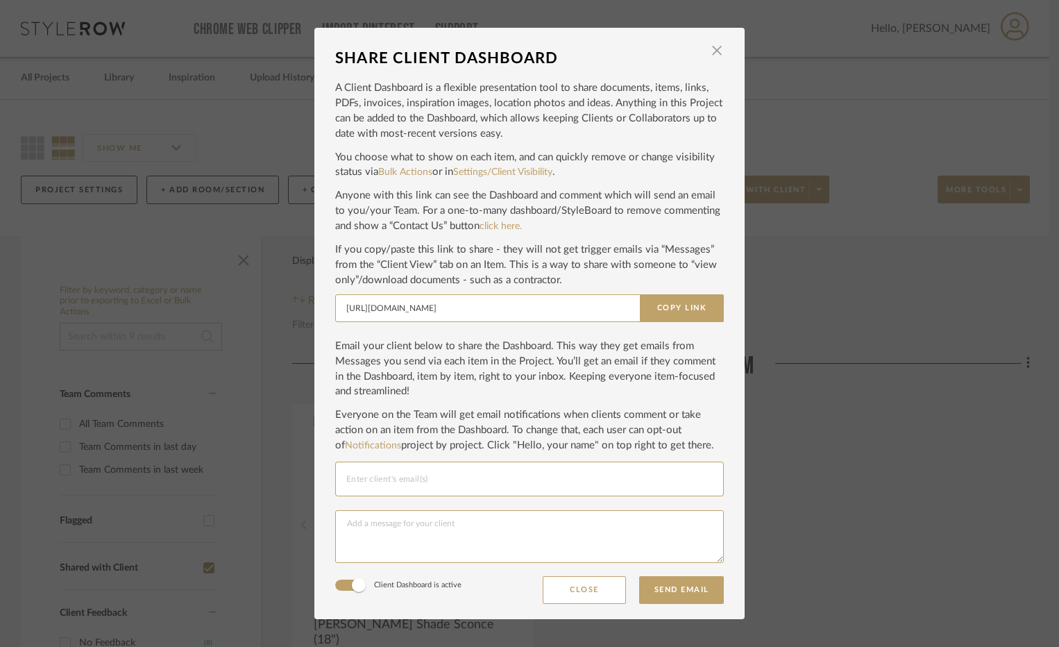
scroll to position [0, 14]
drag, startPoint x: 339, startPoint y: 303, endPoint x: 744, endPoint y: 272, distance: 405.8
click at [744, 272] on div "SHARE CLIENT DASHBOARD × A Client Dashboard is a flexible presentation tool to …" at bounding box center [529, 323] width 1059 height 647
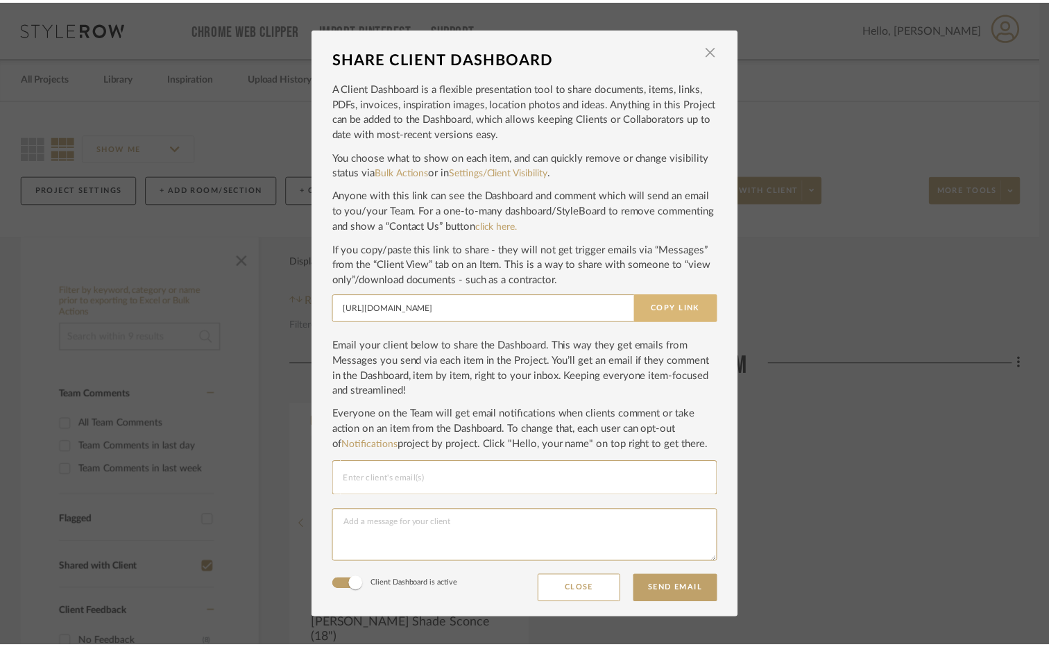
scroll to position [0, 0]
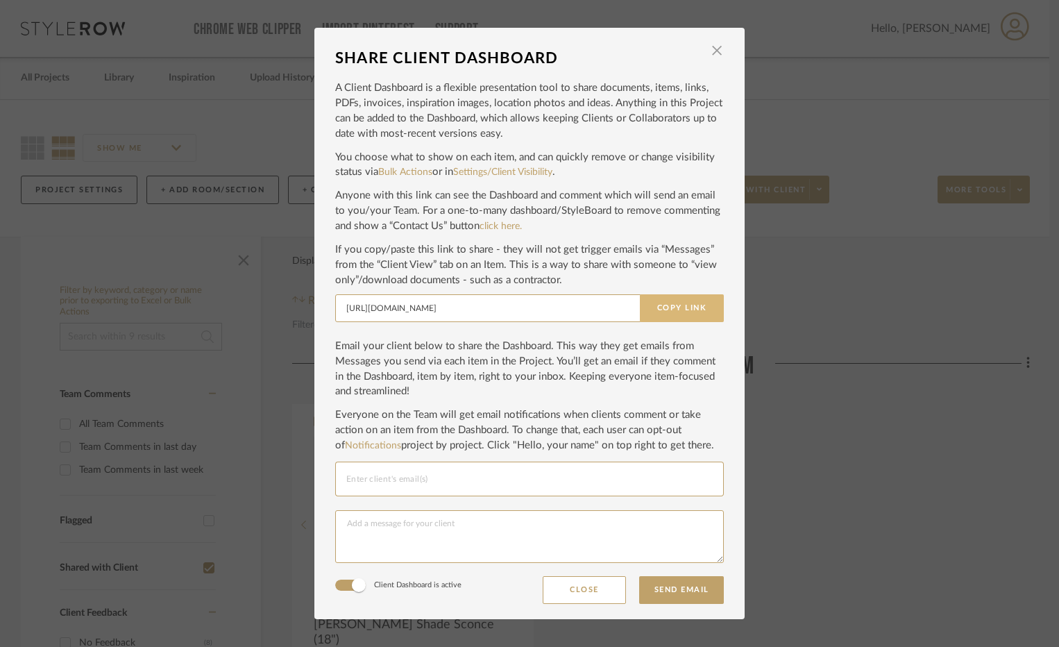
drag, startPoint x: 744, startPoint y: 272, endPoint x: 682, endPoint y: 305, distance: 69.9
click at [682, 305] on button "Copy Link" at bounding box center [682, 308] width 84 height 28
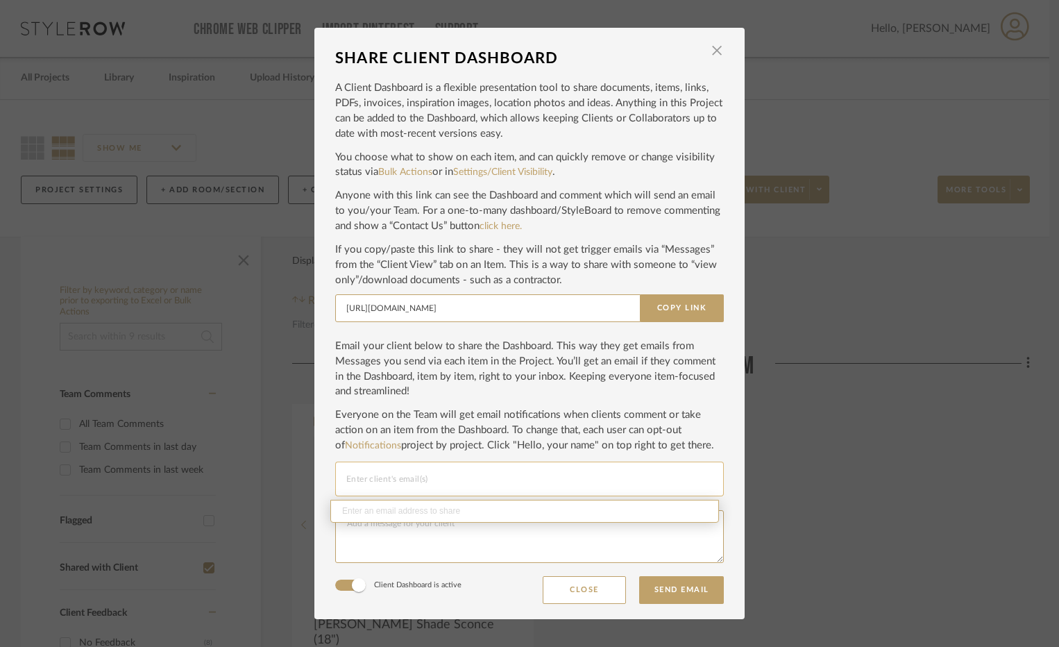
click at [394, 475] on input "Email selection" at bounding box center [529, 479] width 366 height 17
click at [499, 478] on input "Email selection" at bounding box center [529, 479] width 366 height 17
click at [489, 481] on input "Email selection" at bounding box center [529, 479] width 366 height 17
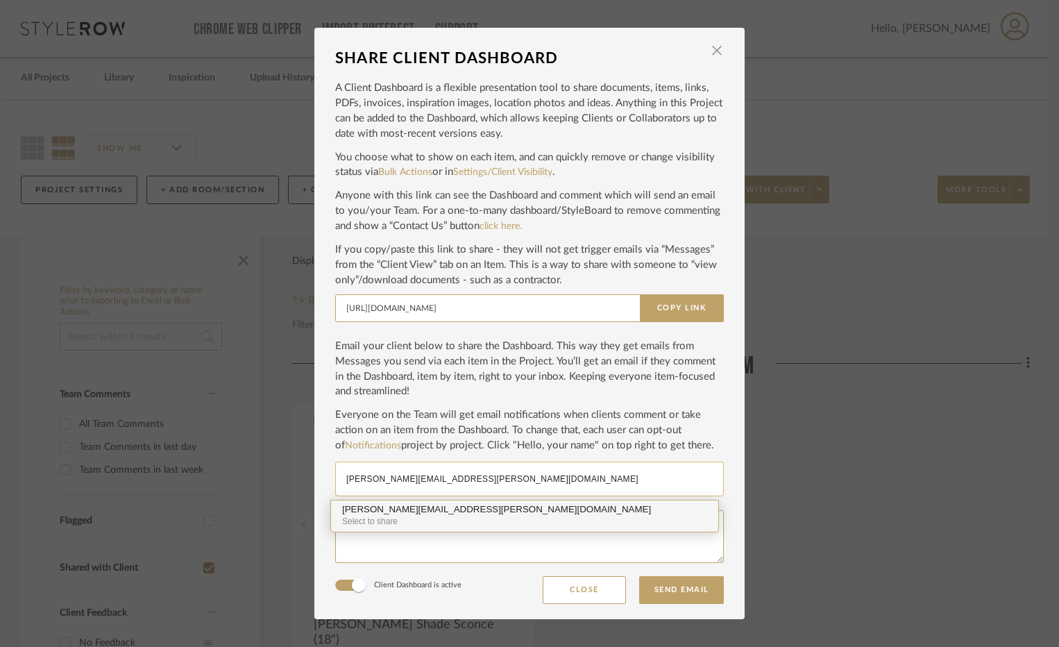
type input "davina.p.lewis@gmail.com"
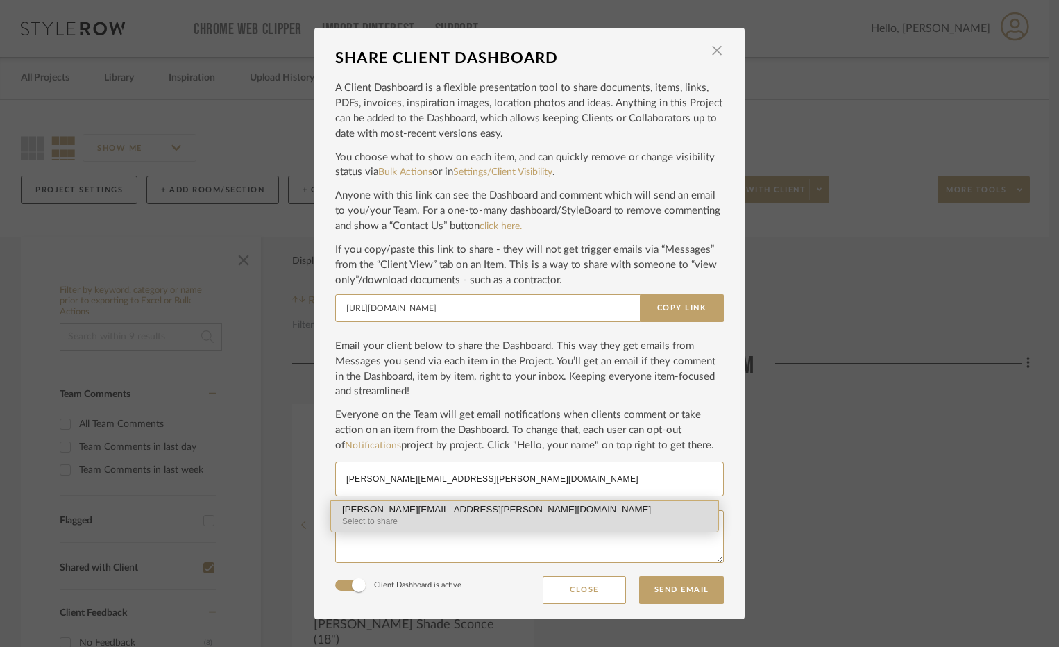
click at [393, 508] on div "davina.p.lewis@gmail.com" at bounding box center [524, 510] width 365 height 10
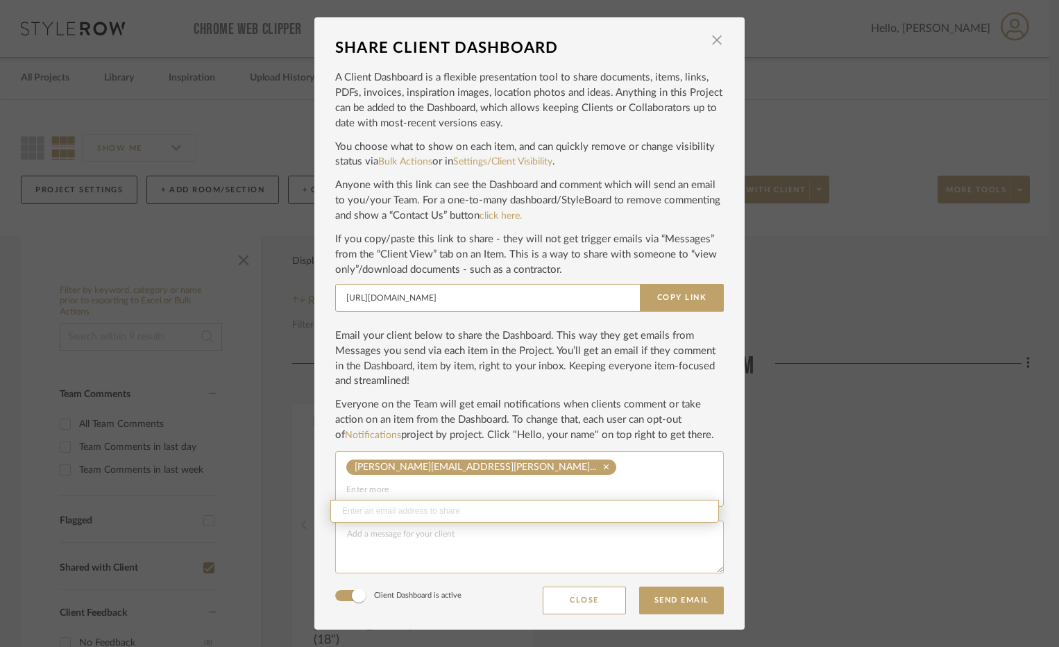
click at [541, 518] on textarea at bounding box center [529, 547] width 389 height 53
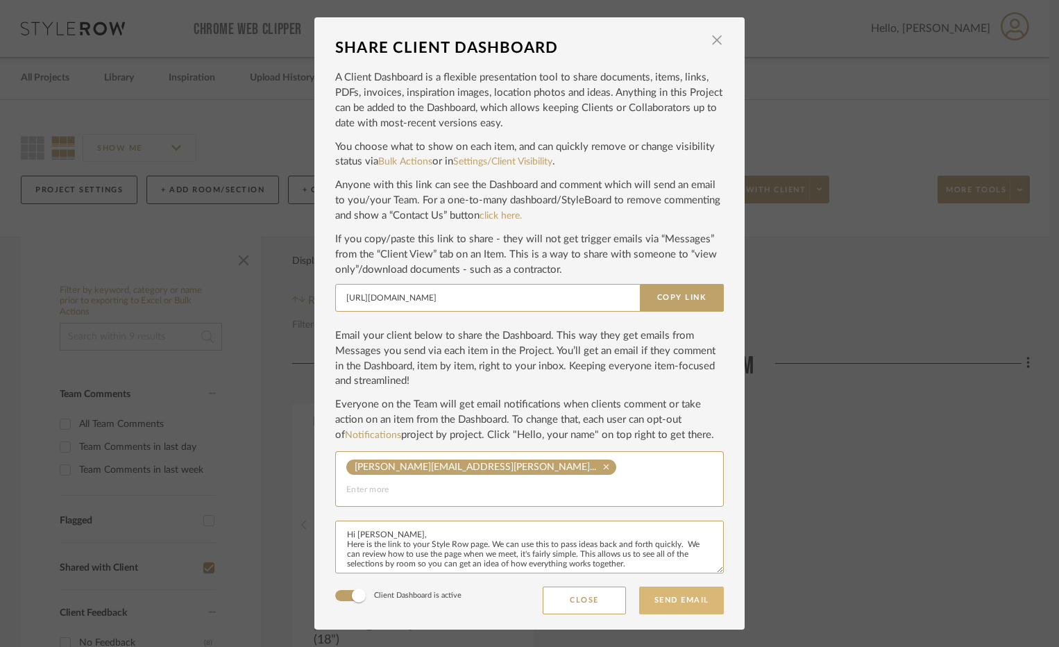
type textarea "Hi Davina, Here is the link to your Style Row page. We can use this to pass ide…"
click at [688, 518] on button "Send Email" at bounding box center [681, 600] width 85 height 28
